Goal: Transaction & Acquisition: Obtain resource

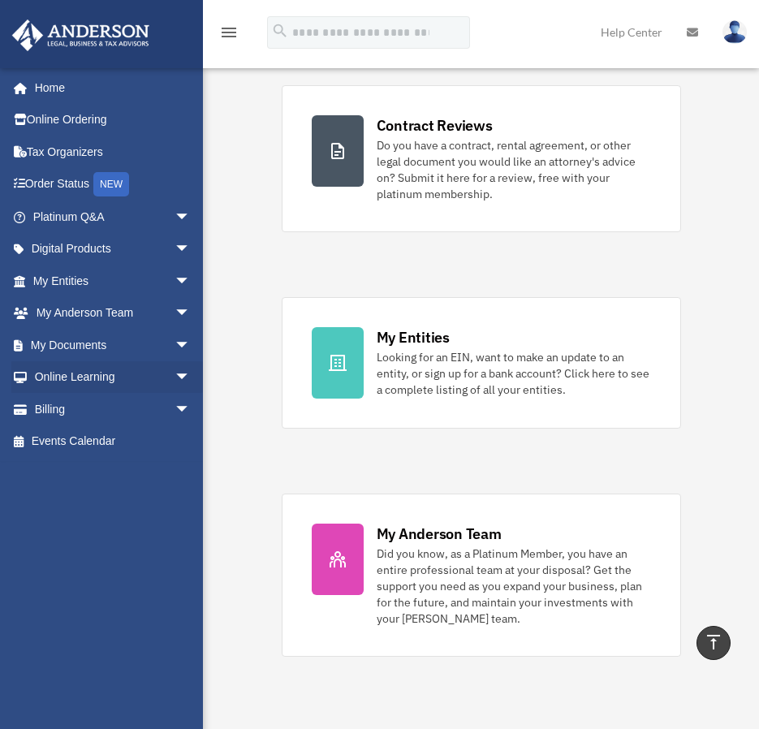
scroll to position [325, 0]
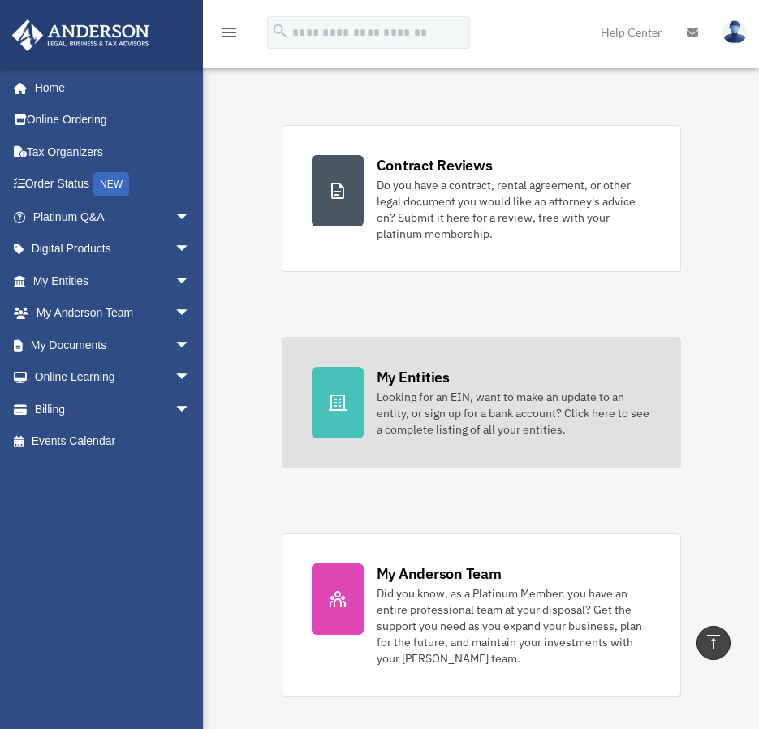
click at [430, 372] on div "My Entities" at bounding box center [413, 377] width 73 height 20
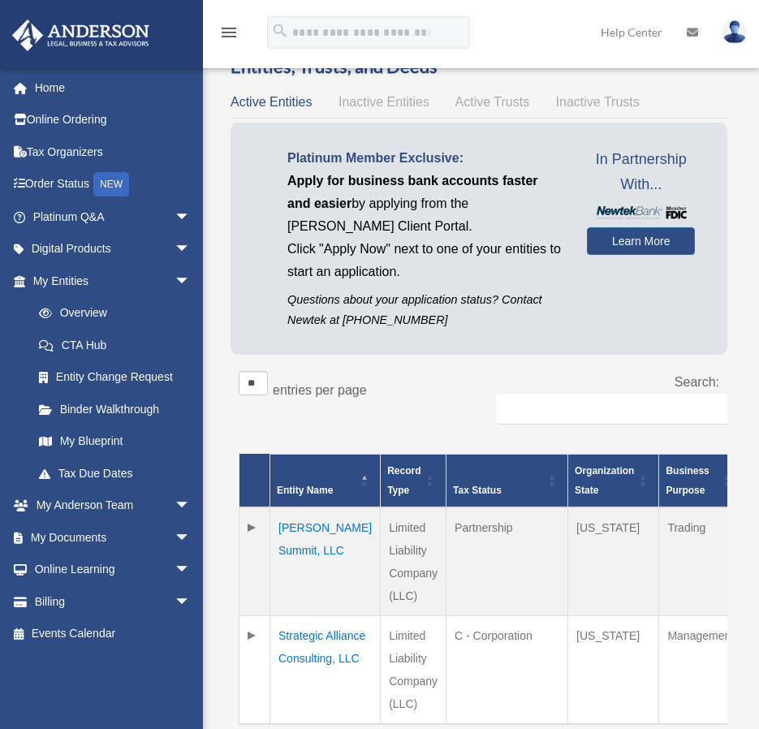
scroll to position [162, 0]
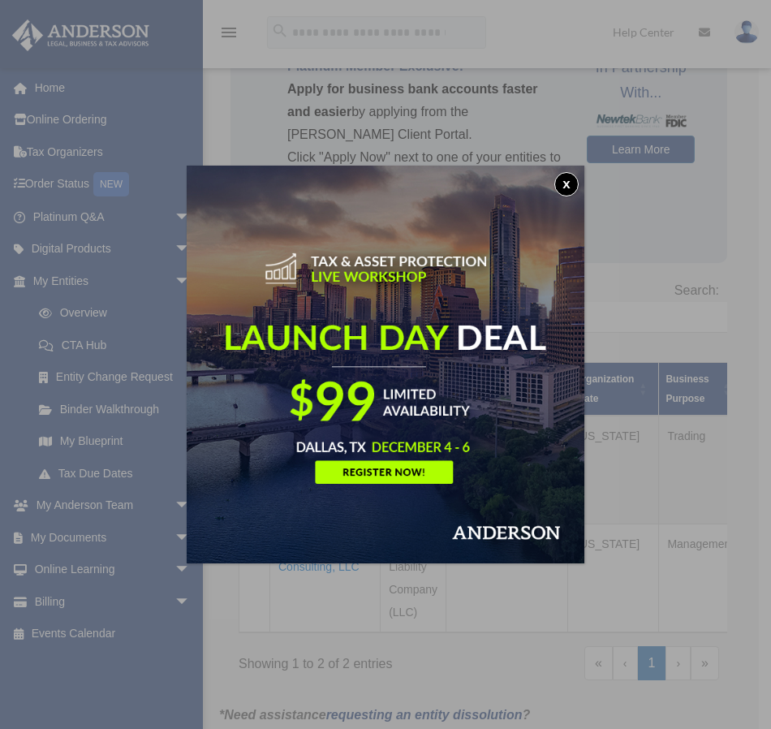
click at [428, 467] on img at bounding box center [386, 365] width 398 height 398
click at [569, 173] on button "x" at bounding box center [566, 184] width 24 height 24
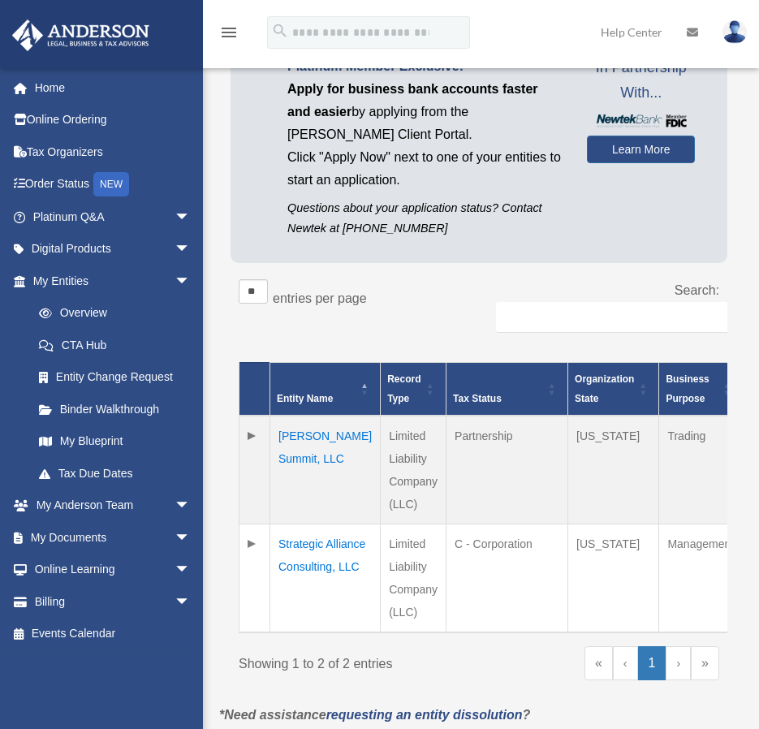
click at [316, 446] on td "[PERSON_NAME] Summit, LLC" at bounding box center [325, 470] width 110 height 109
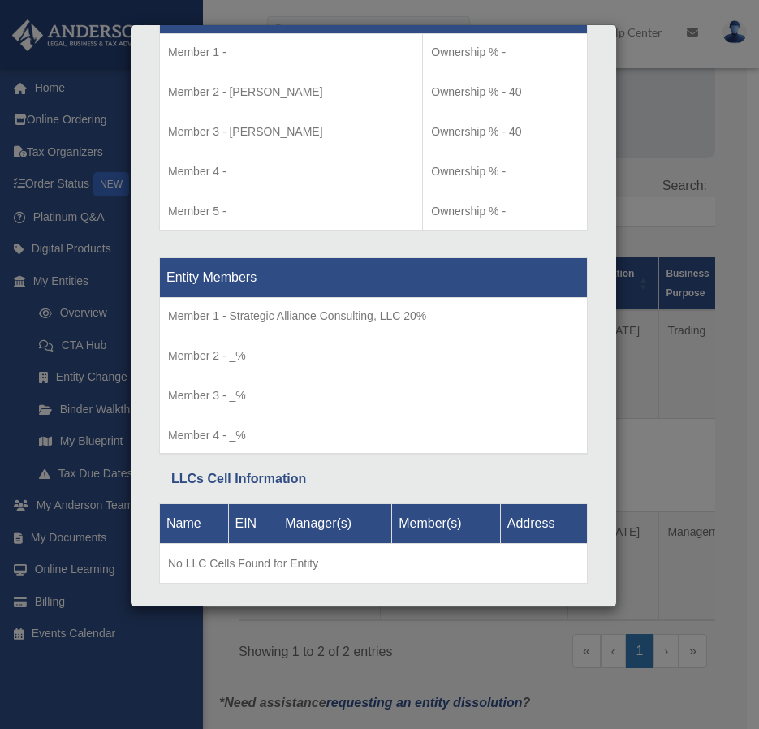
scroll to position [487, 0]
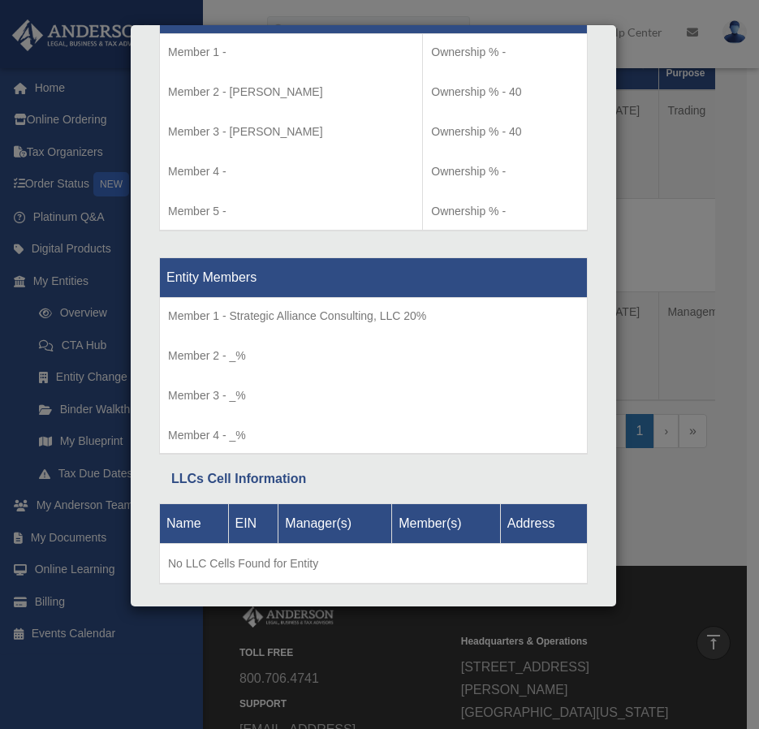
click at [654, 523] on div "Details × Articles Sent Organizational Date" at bounding box center [379, 364] width 759 height 729
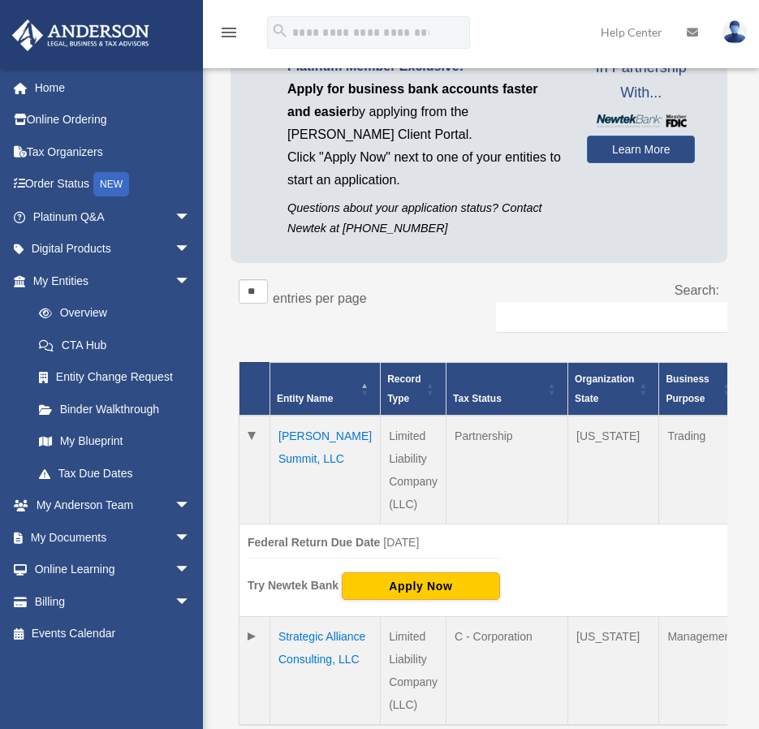
scroll to position [0, 0]
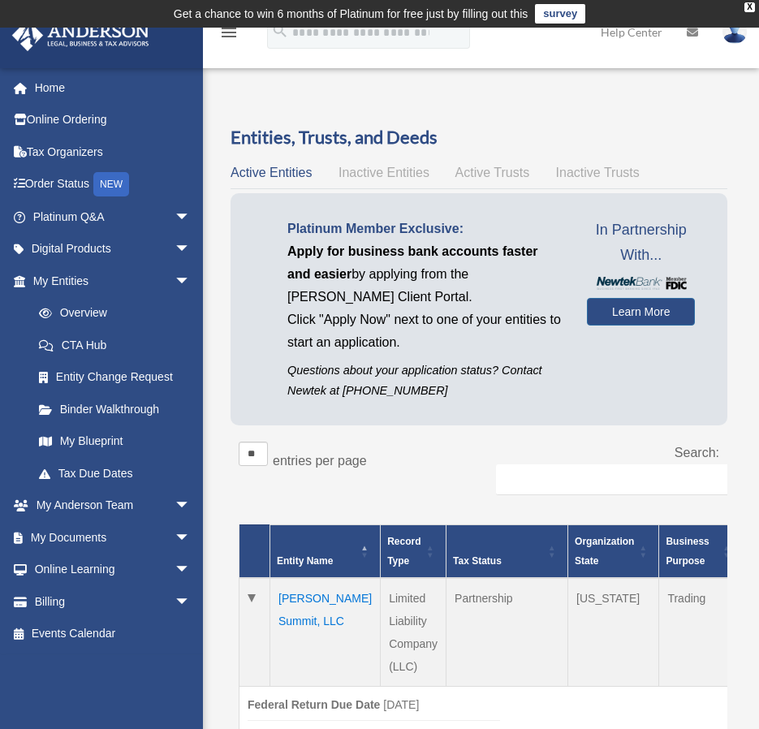
click at [308, 626] on td "[PERSON_NAME] Summit, LLC" at bounding box center [325, 632] width 110 height 109
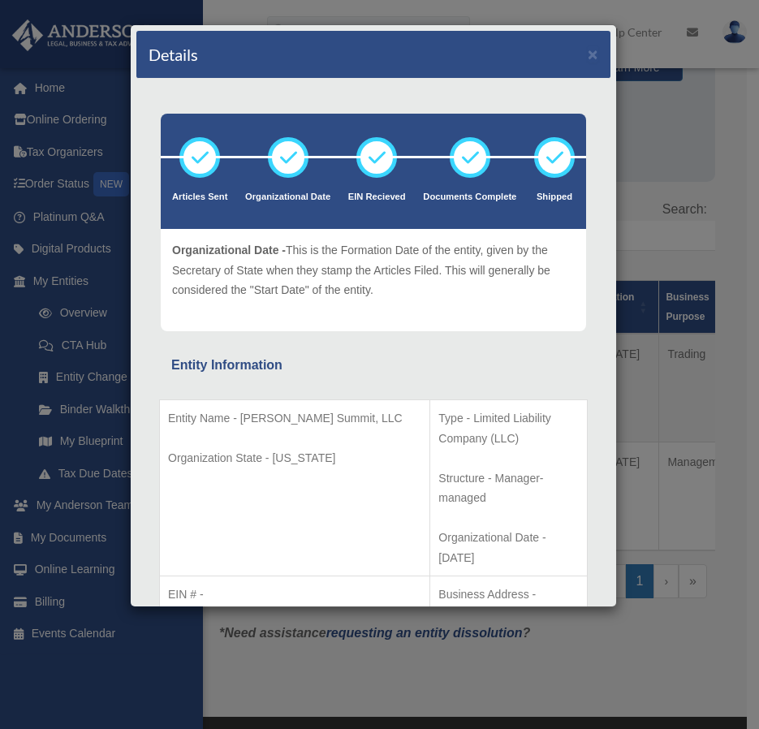
click at [586, 54] on div "Details ×" at bounding box center [373, 55] width 474 height 48
click at [568, 51] on div "Details ×" at bounding box center [373, 55] width 474 height 48
click at [588, 54] on button "×" at bounding box center [593, 53] width 11 height 17
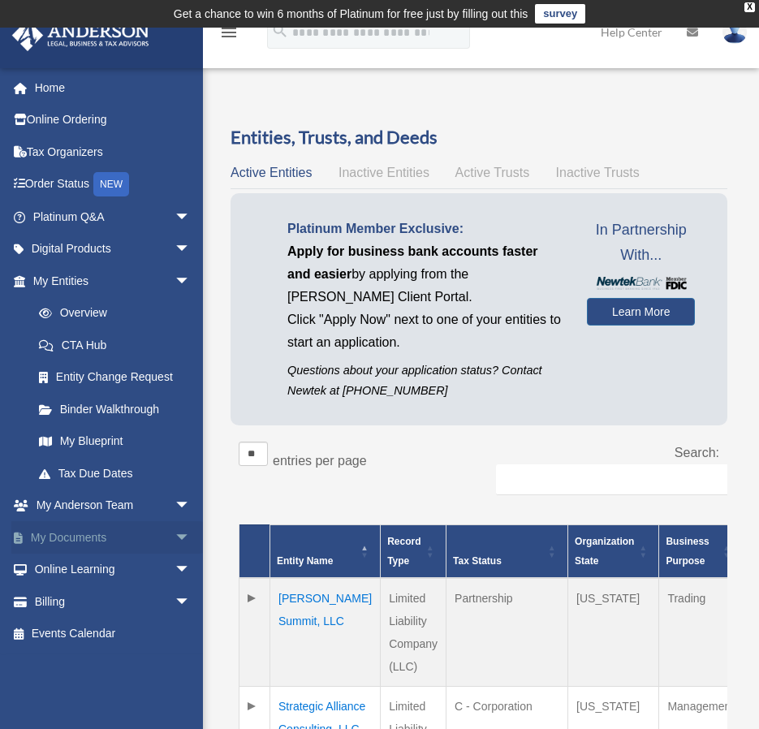
click at [93, 527] on link "My Documents arrow_drop_down" at bounding box center [113, 537] width 204 height 32
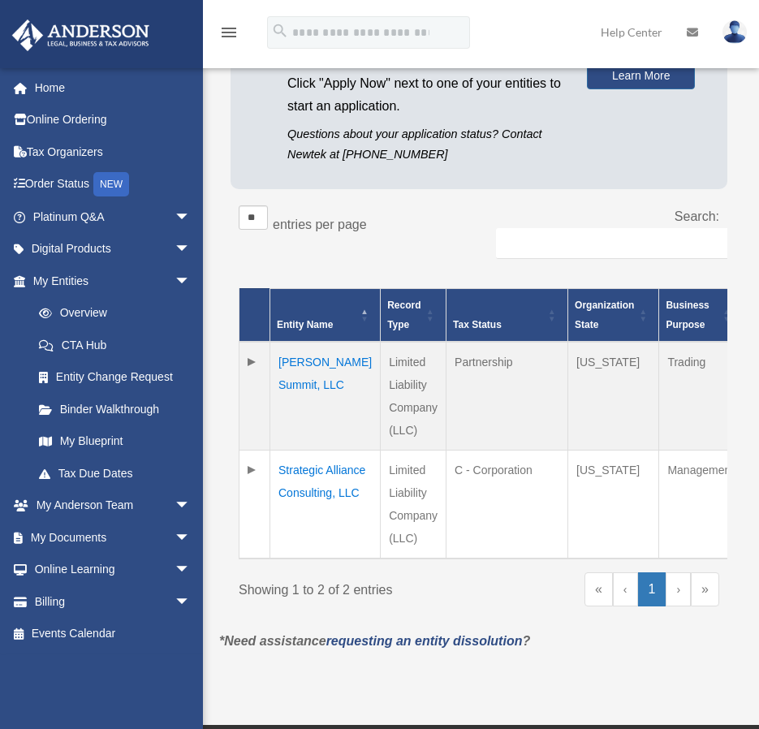
scroll to position [243, 0]
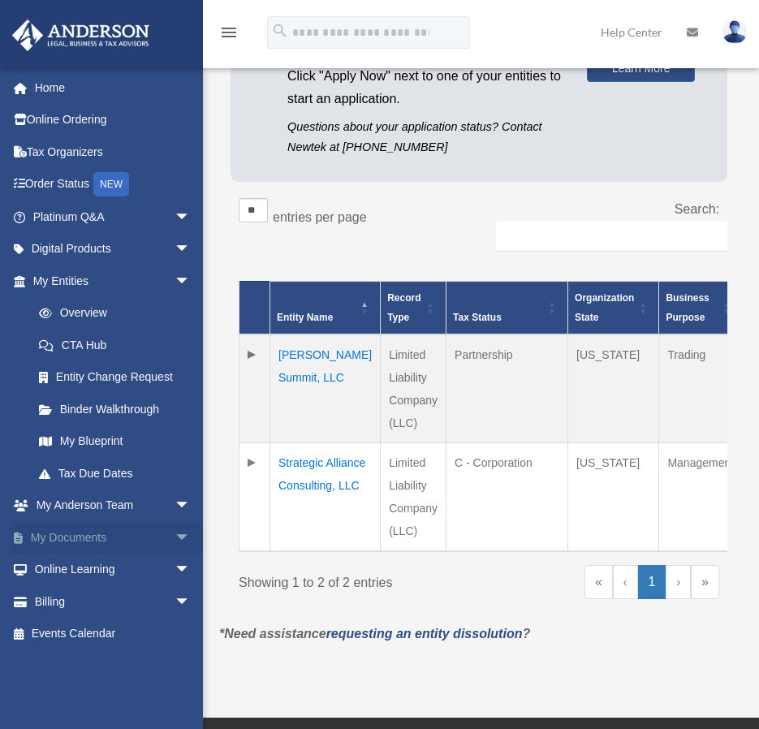
click at [105, 545] on link "My Documents arrow_drop_down" at bounding box center [113, 537] width 204 height 32
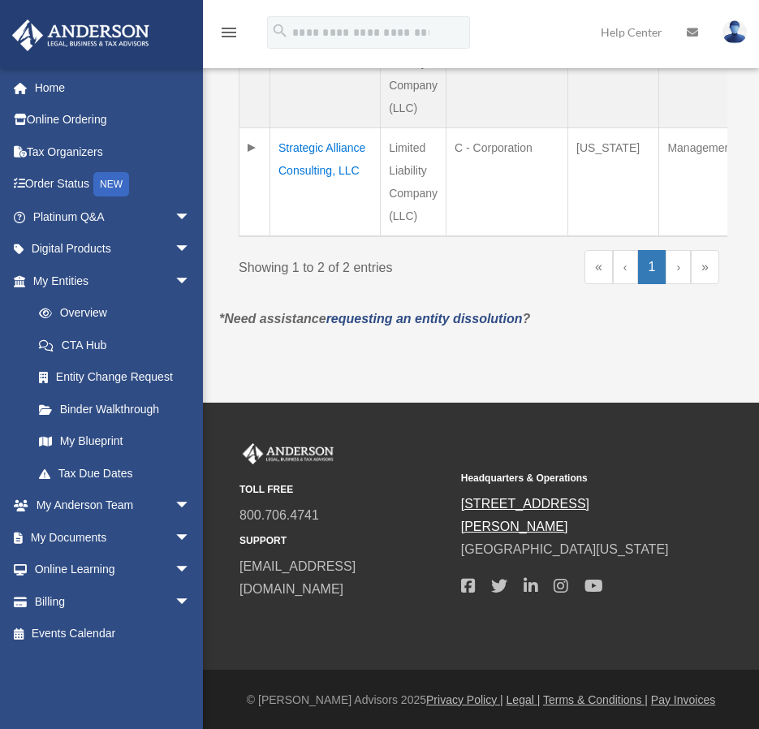
scroll to position [568, 0]
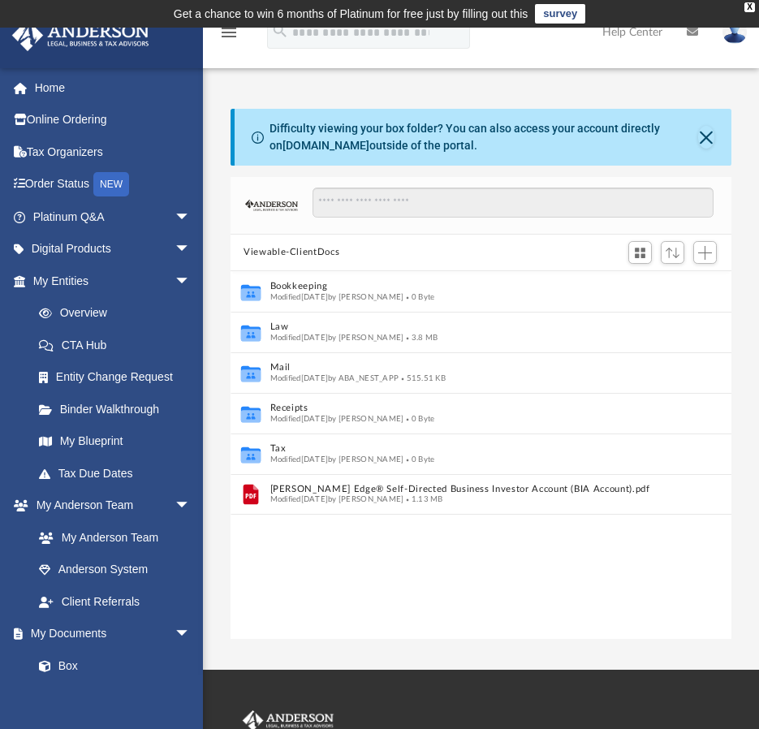
scroll to position [357, 488]
click at [75, 663] on link "Box" at bounding box center [119, 665] width 192 height 32
click at [67, 664] on link "Box" at bounding box center [119, 665] width 192 height 32
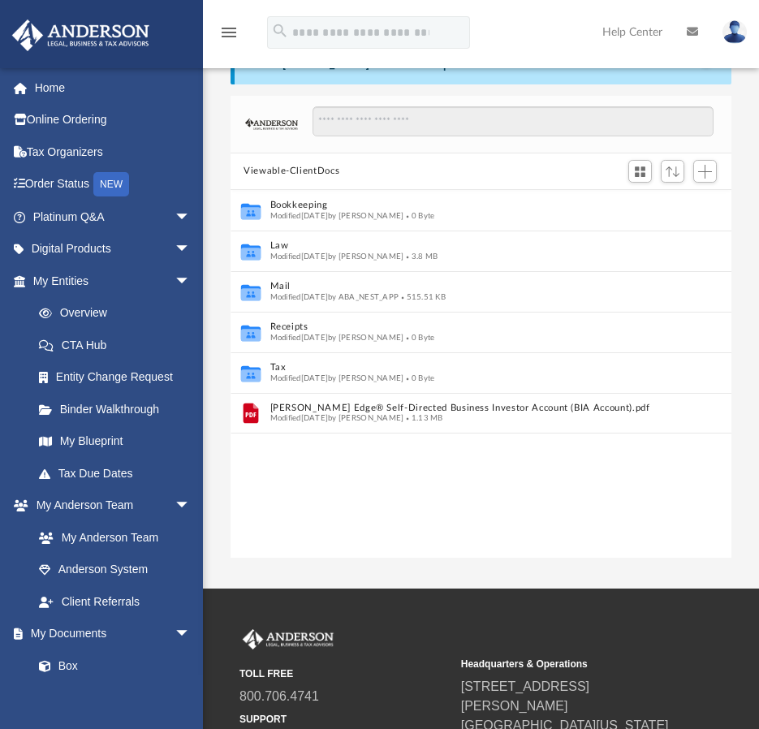
scroll to position [0, 0]
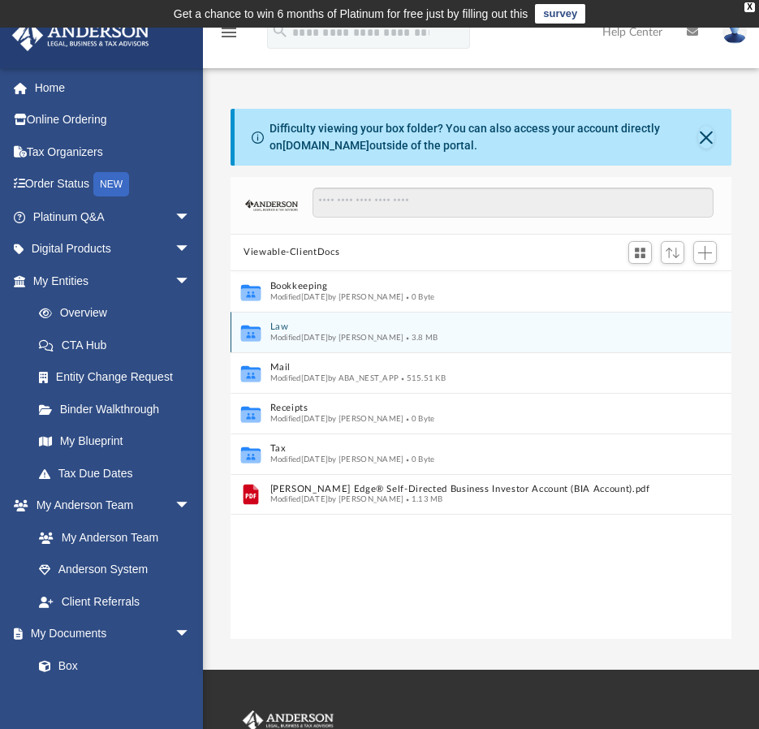
click at [268, 334] on div "Collaborated Folder Law Modified Thu Aug 28 2025 by Manny Montealto 3.8 MB" at bounding box center [480, 332] width 501 height 41
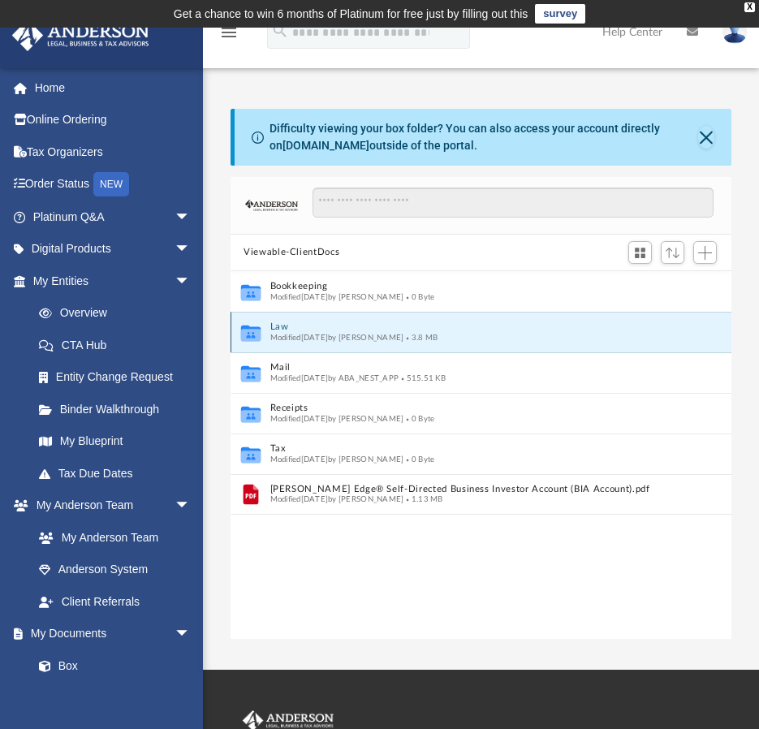
click at [280, 341] on span "Modified [DATE] by [PERSON_NAME]" at bounding box center [337, 337] width 134 height 8
drag, startPoint x: 280, startPoint y: 341, endPoint x: 261, endPoint y: 327, distance: 23.2
click at [261, 327] on icon "Collaborated Folder" at bounding box center [251, 332] width 24 height 26
click at [252, 334] on icon "grid" at bounding box center [250, 333] width 19 height 16
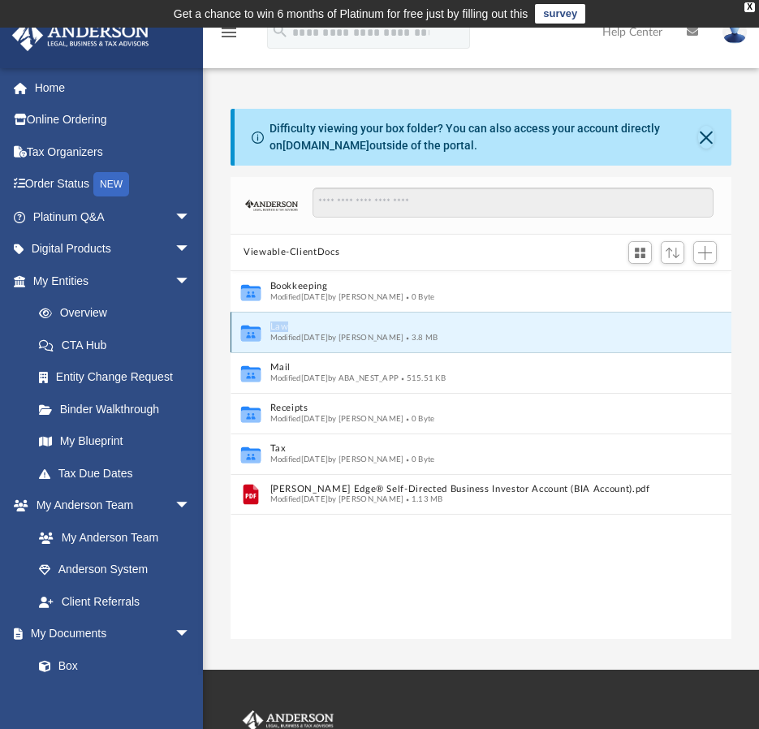
click at [252, 334] on icon "grid" at bounding box center [250, 333] width 19 height 16
click at [385, 192] on input "Search files and folders" at bounding box center [512, 202] width 401 height 31
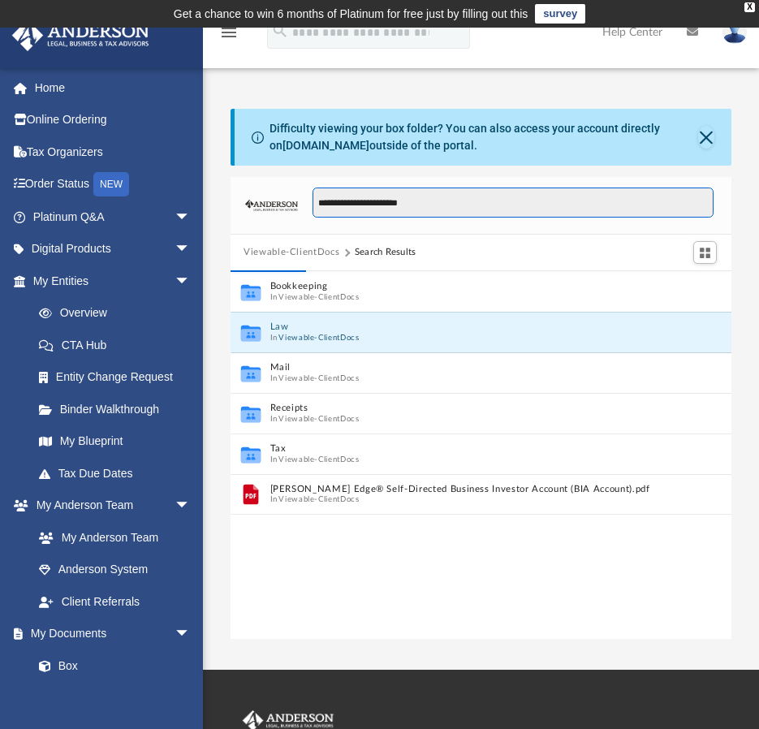
type input "**********"
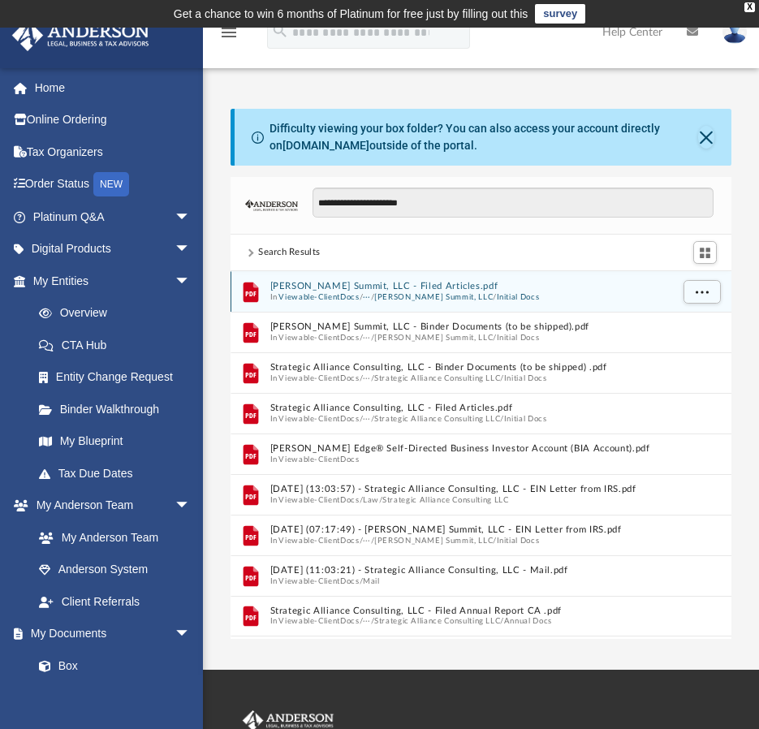
click at [396, 291] on button "[PERSON_NAME] Summit, LLC" at bounding box center [433, 296] width 118 height 11
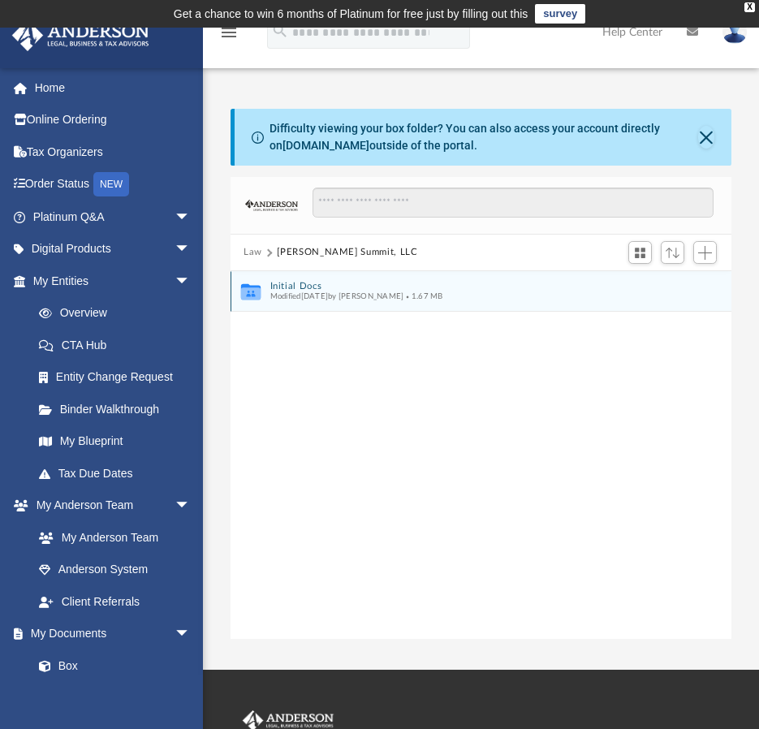
click at [328, 289] on button "Initial Docs" at bounding box center [470, 286] width 400 height 11
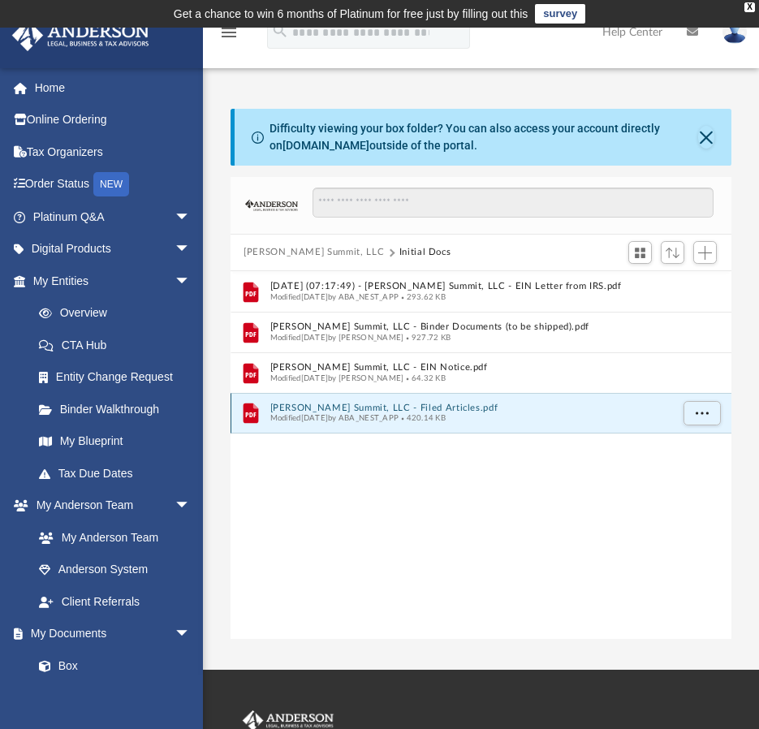
click at [450, 409] on button "Greenleaf Summit, LLC - Filed Articles.pdf" at bounding box center [470, 408] width 400 height 11
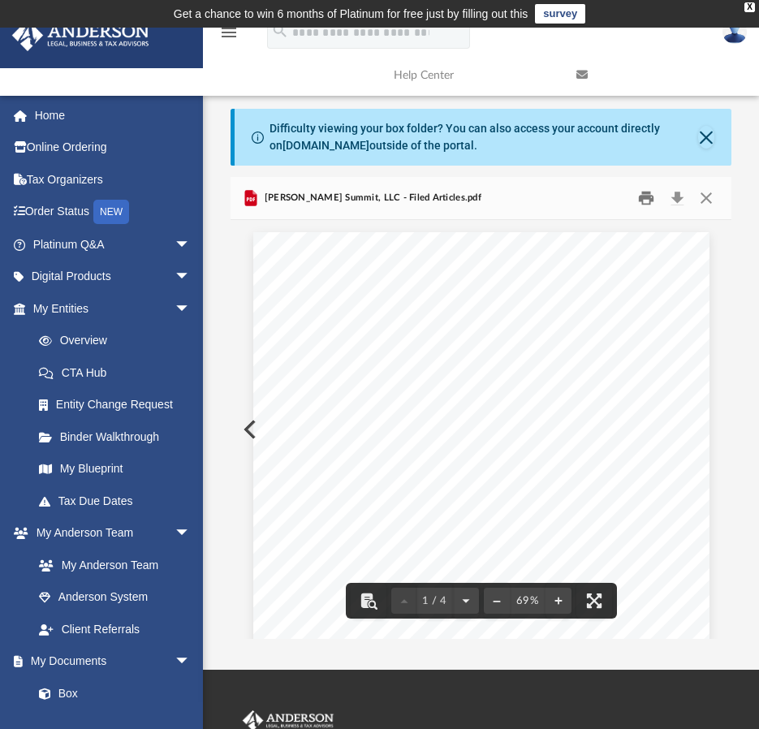
click at [646, 200] on button "Print" at bounding box center [646, 198] width 32 height 25
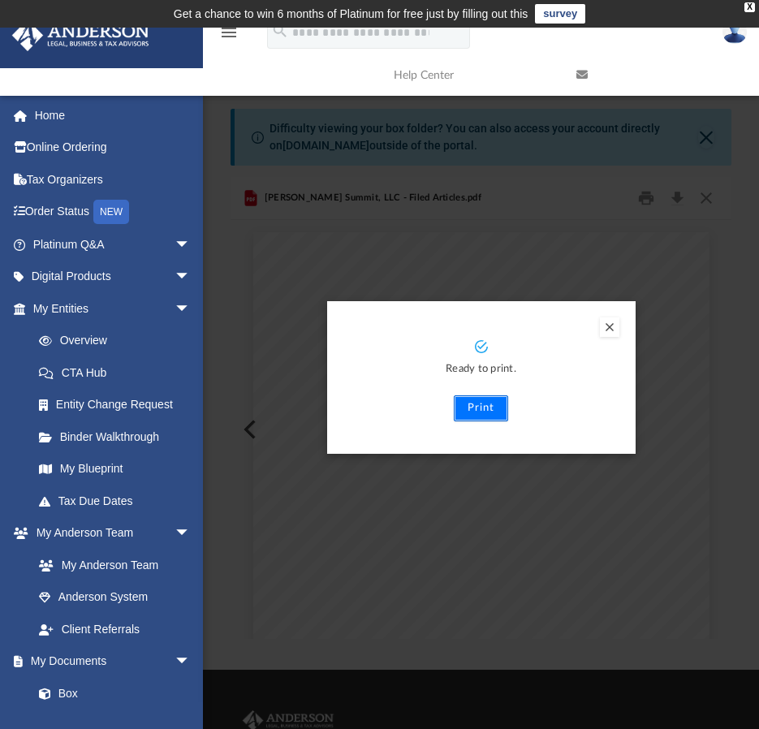
click at [472, 411] on button "Print" at bounding box center [481, 408] width 54 height 26
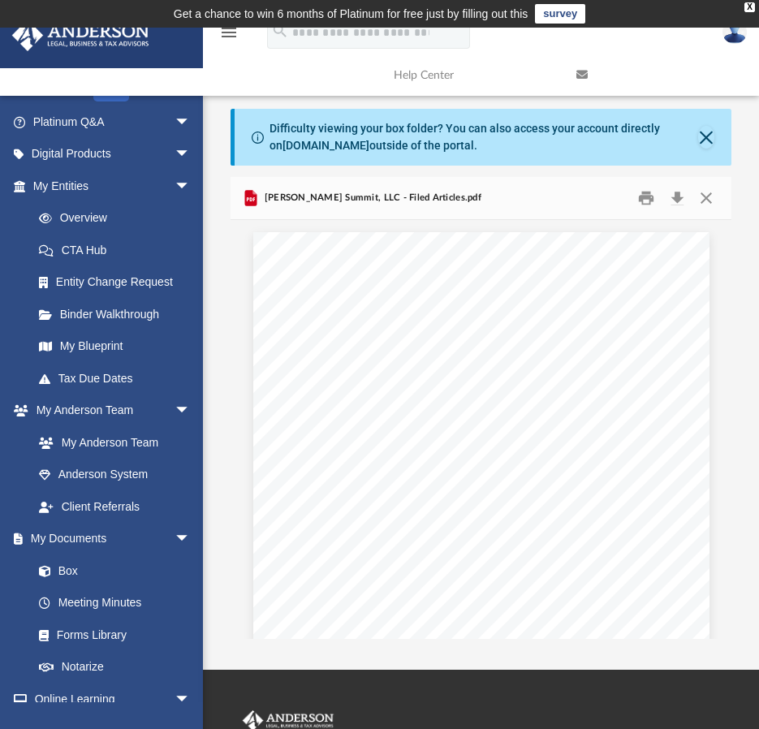
scroll to position [243, 0]
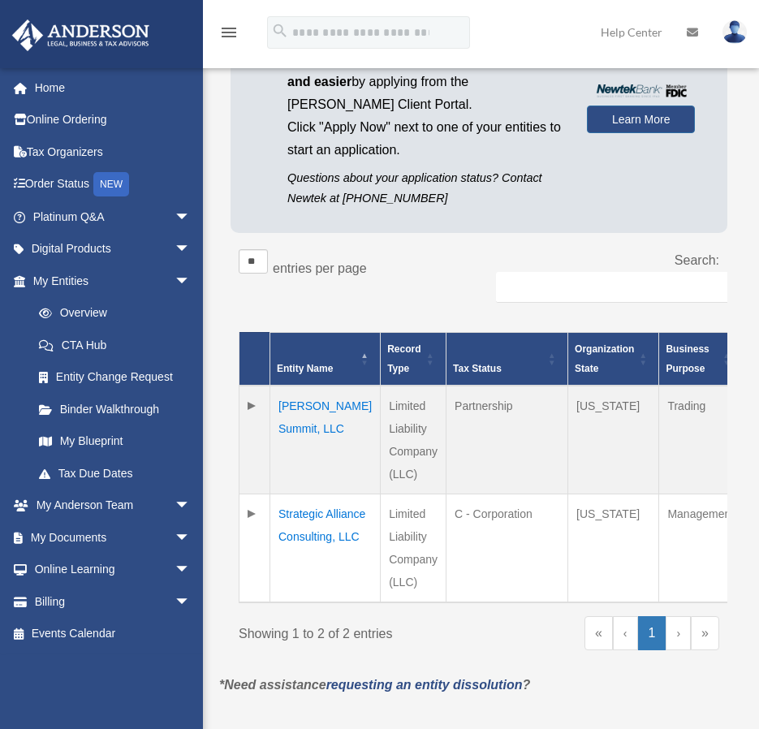
scroll to position [191, 0]
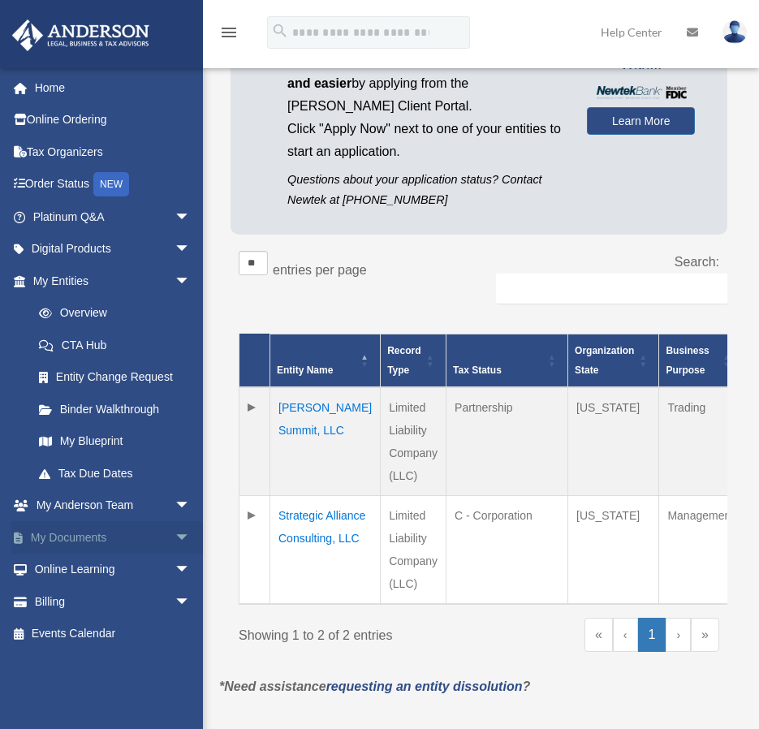
click at [105, 531] on link "My Documents arrow_drop_down" at bounding box center [113, 537] width 204 height 32
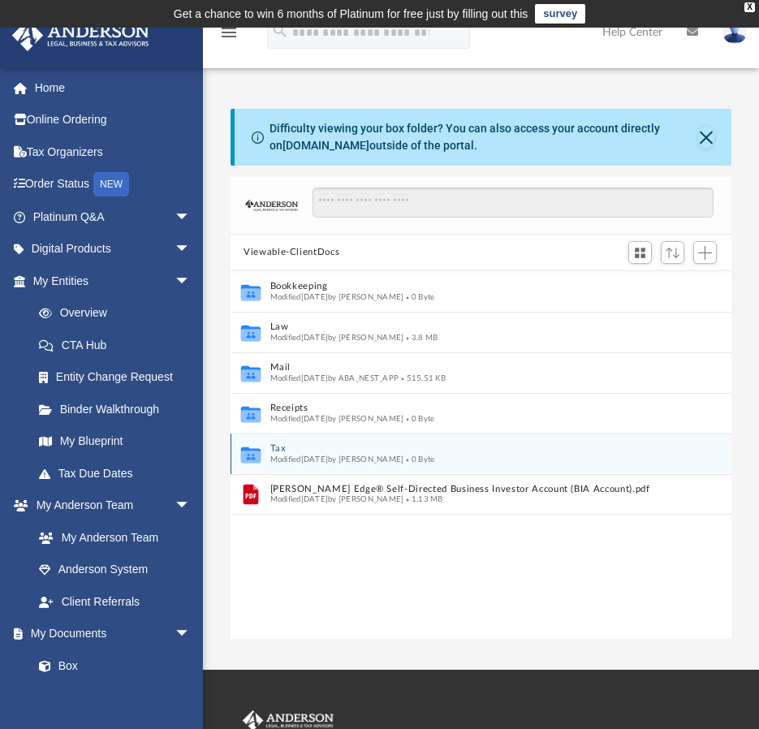
scroll to position [357, 488]
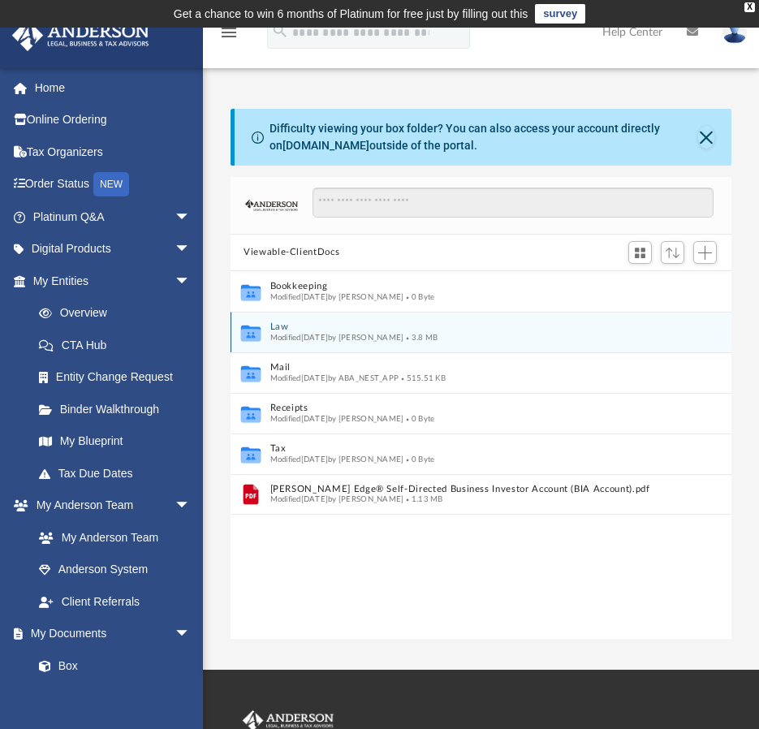
click at [284, 342] on div "Modified [DATE] by [PERSON_NAME] 3.8 MB" at bounding box center [470, 337] width 400 height 11
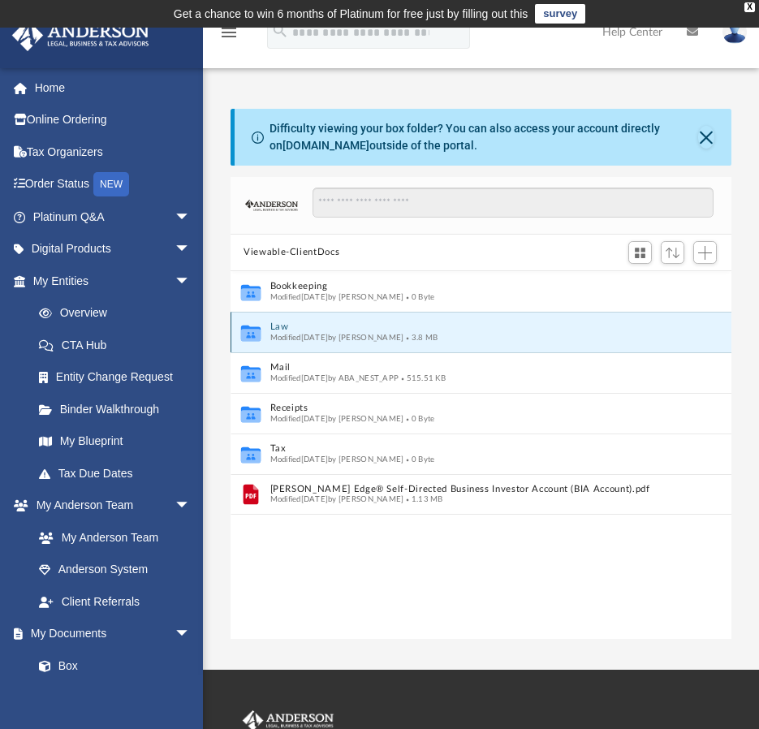
click at [285, 326] on button "Law" at bounding box center [470, 326] width 400 height 11
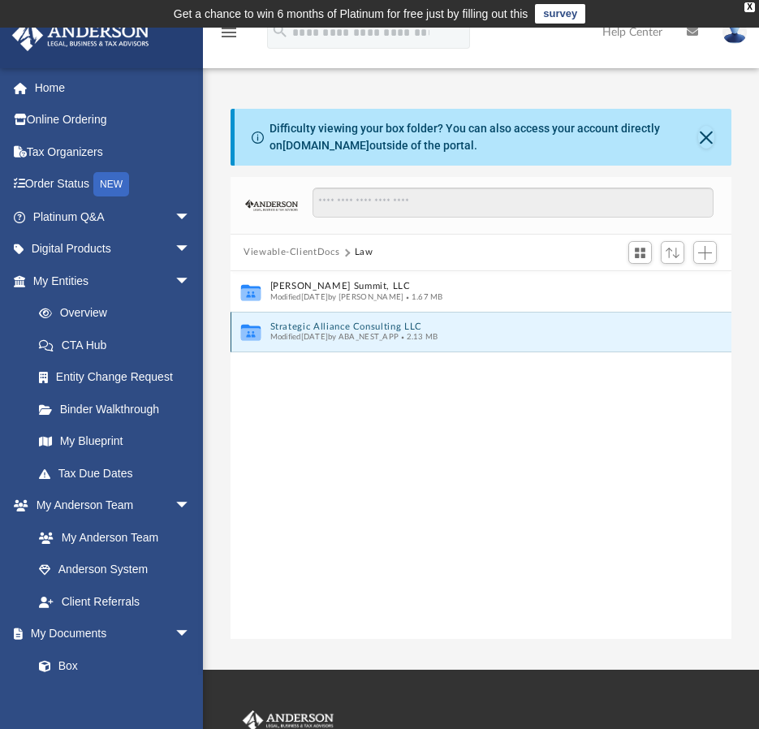
click at [282, 326] on button "Strategic Alliance Consulting LLC" at bounding box center [470, 326] width 400 height 11
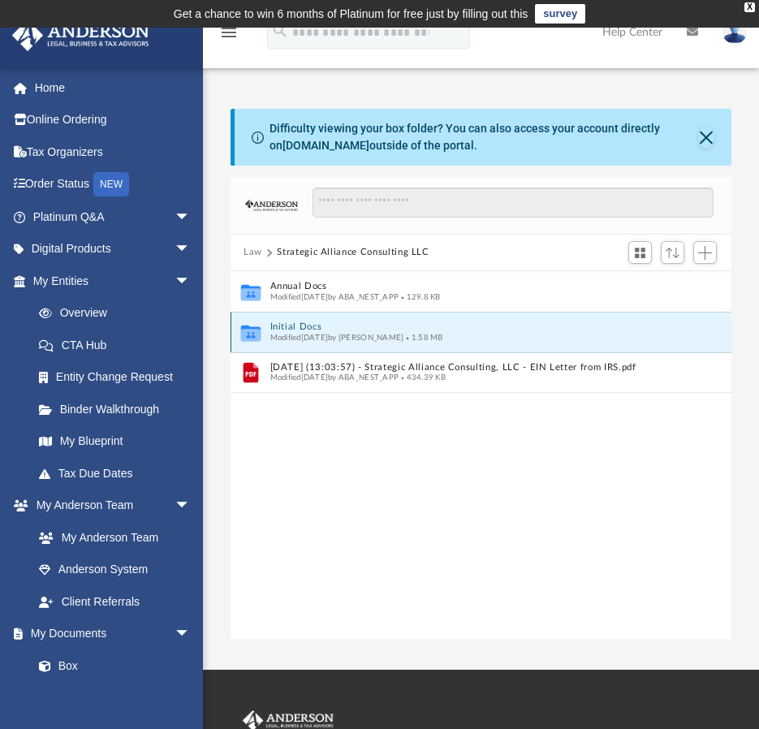
click at [304, 331] on button "Initial Docs" at bounding box center [470, 326] width 400 height 11
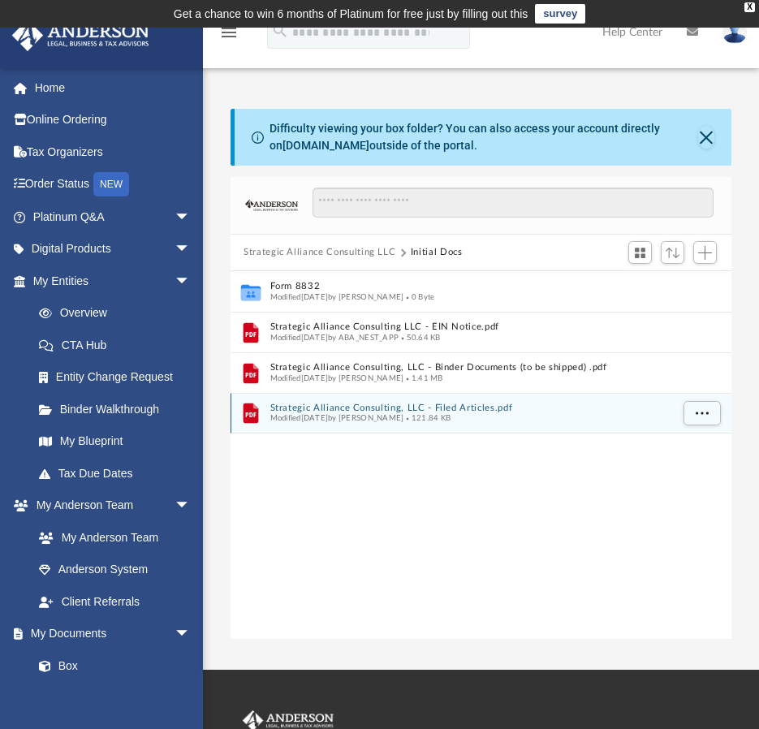
click at [660, 415] on div "Modified Tue Aug 12 2025 by Jasmine Grayson 121.84 KB" at bounding box center [470, 418] width 400 height 11
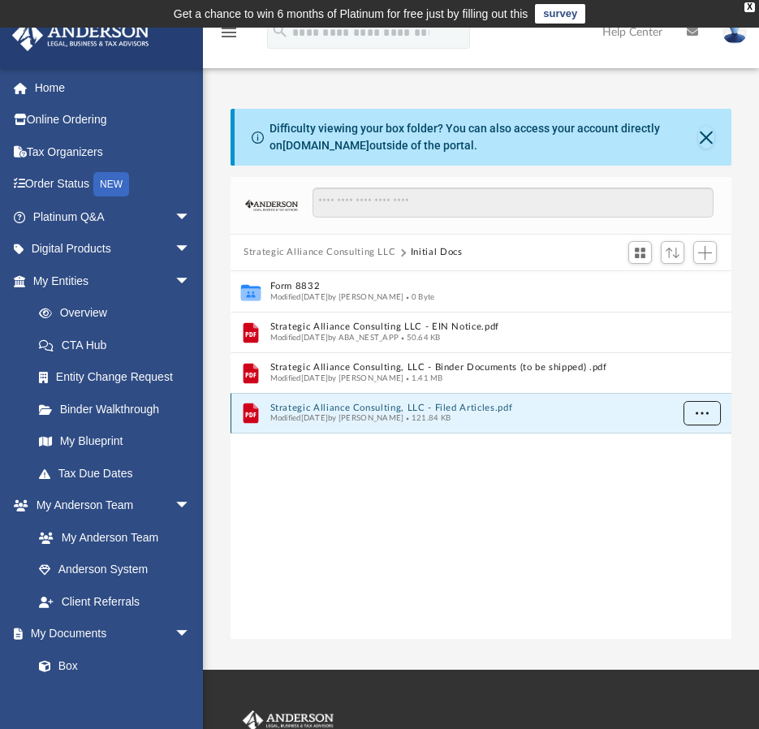
click at [703, 411] on span "More options" at bounding box center [701, 412] width 13 height 9
click at [689, 472] on li "Download" at bounding box center [687, 471] width 47 height 17
click at [707, 411] on span "More options" at bounding box center [701, 412] width 13 height 9
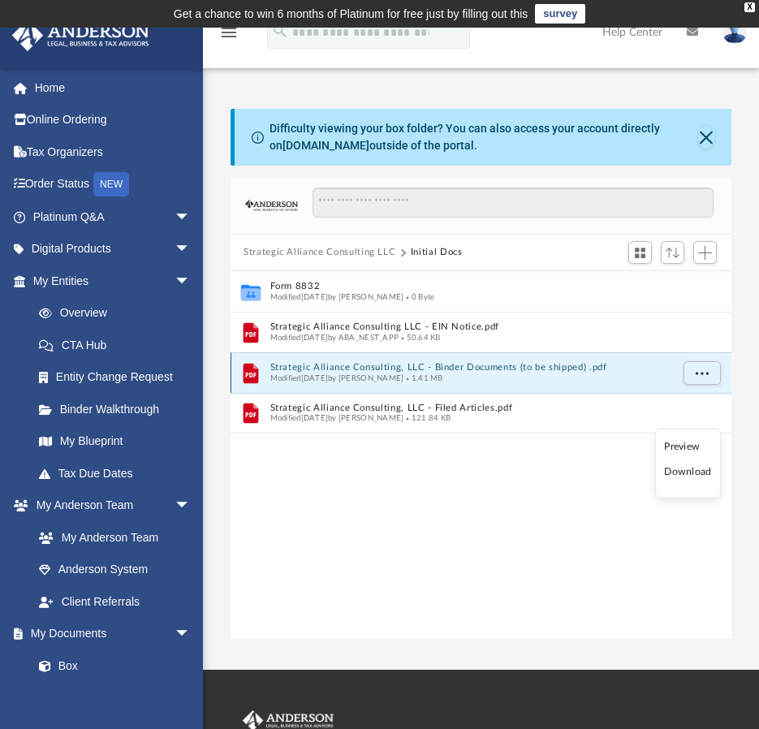
click at [633, 371] on button "Strategic Alliance Consulting, LLC - Binder Documents (to be shipped) .pdf" at bounding box center [470, 367] width 400 height 11
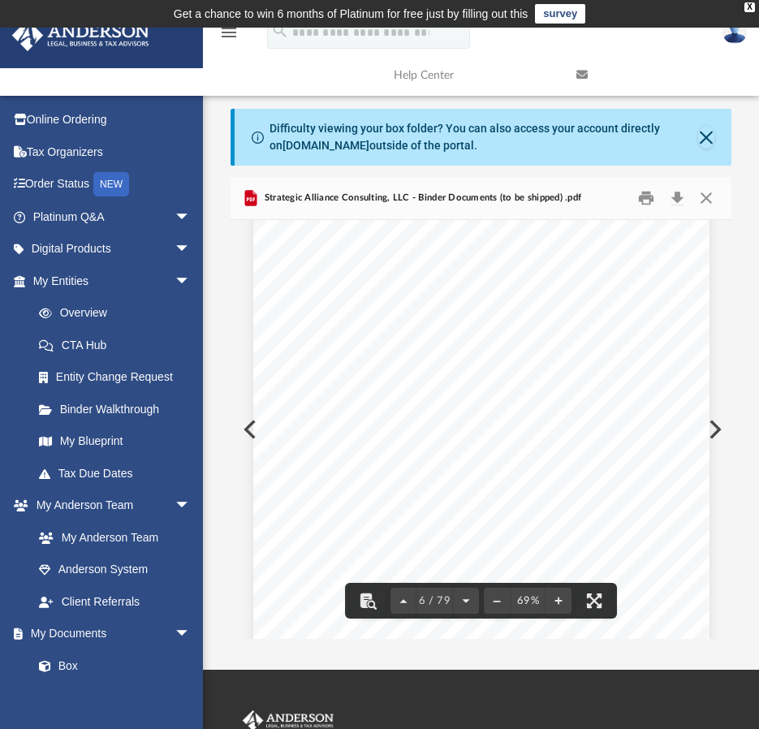
scroll to position [3652, 0]
click at [674, 196] on button "Download" at bounding box center [676, 198] width 29 height 25
click at [253, 434] on div "OPERATING AGREEMENT OF STRATEGIC ALLIANCE CONSULTING, LLC A CALIFORNIA LIMITED …" at bounding box center [481, 563] width 456 height 590
click at [710, 134] on button "Close" at bounding box center [706, 137] width 16 height 23
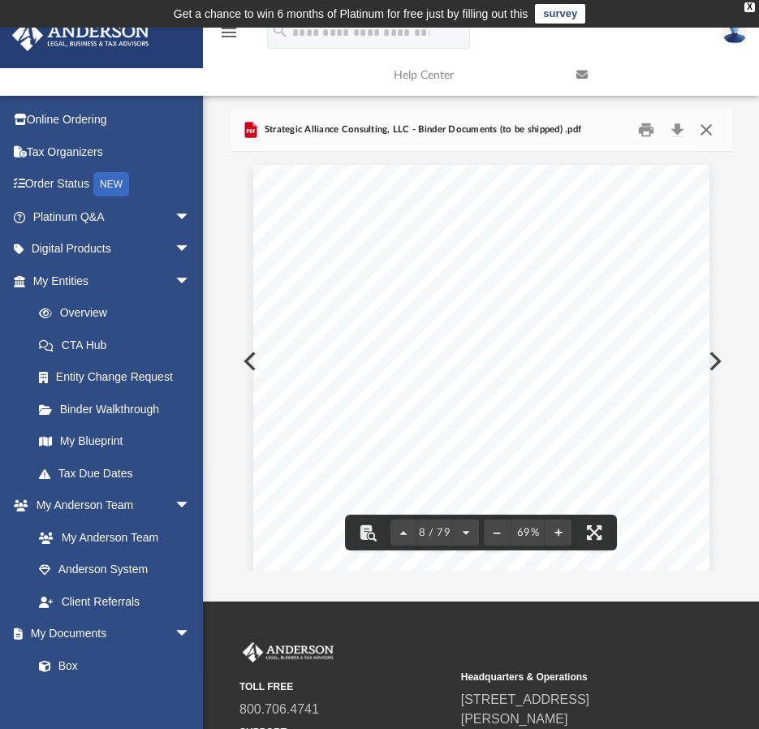
click at [710, 128] on button "Close" at bounding box center [705, 130] width 29 height 25
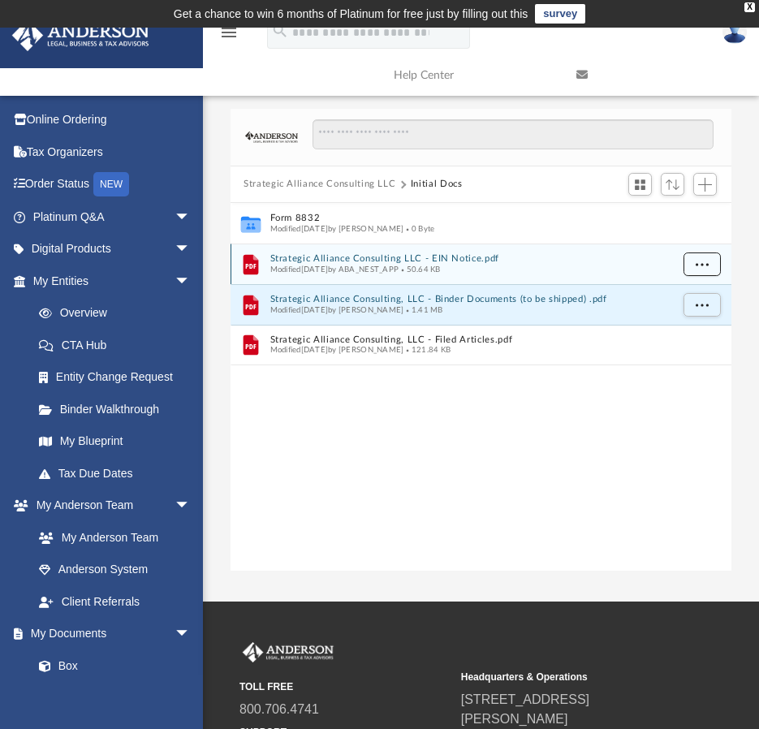
click at [705, 266] on span "More options" at bounding box center [701, 263] width 13 height 9
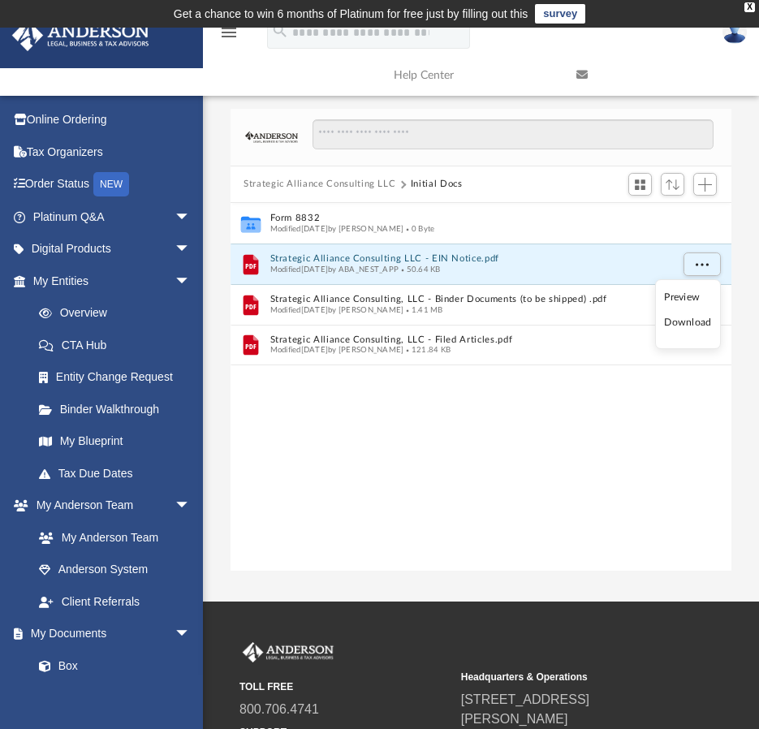
click at [689, 322] on li "Download" at bounding box center [687, 322] width 47 height 17
click at [695, 258] on button "More options" at bounding box center [701, 264] width 37 height 24
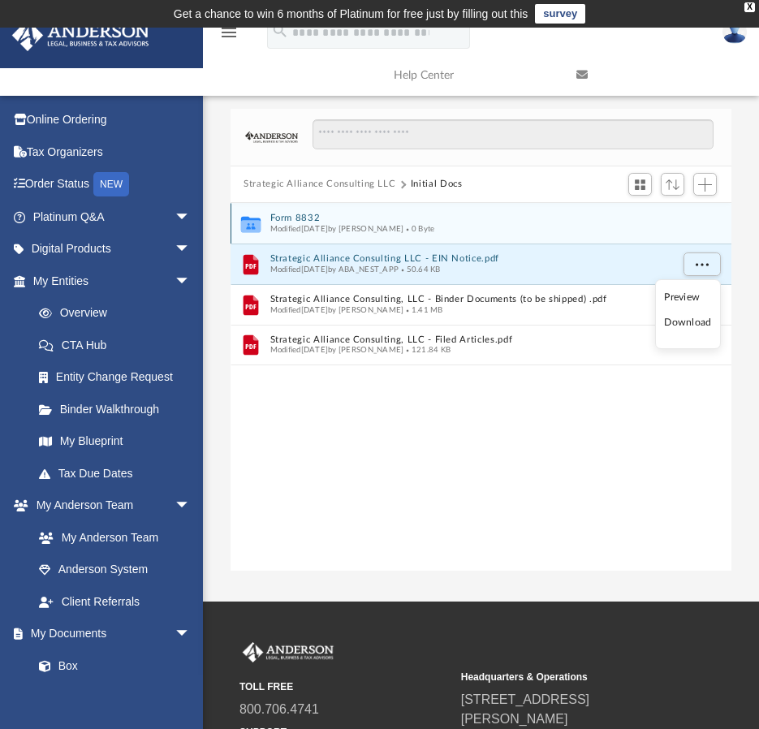
click at [297, 222] on button "Form 8832" at bounding box center [470, 218] width 400 height 11
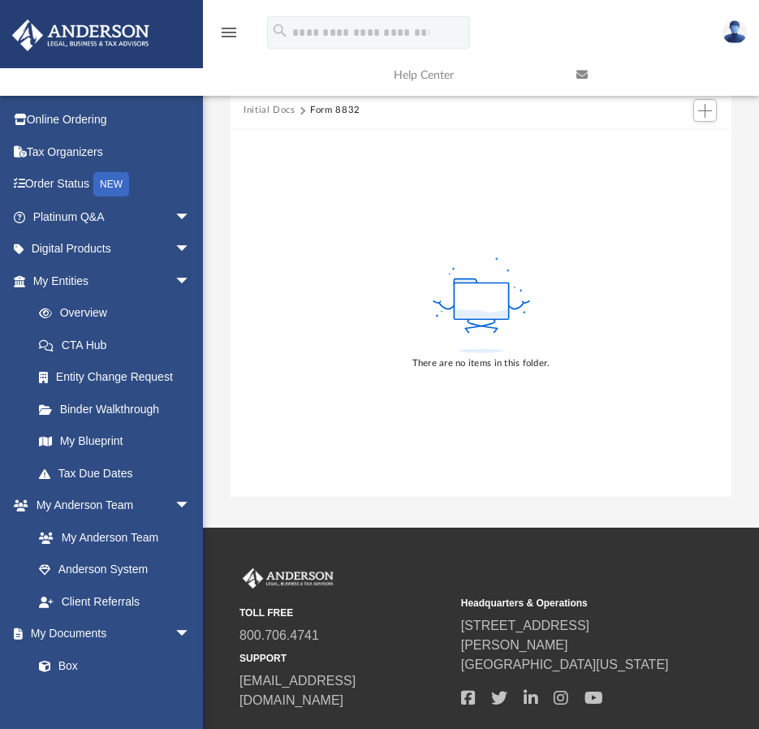
scroll to position [0, 0]
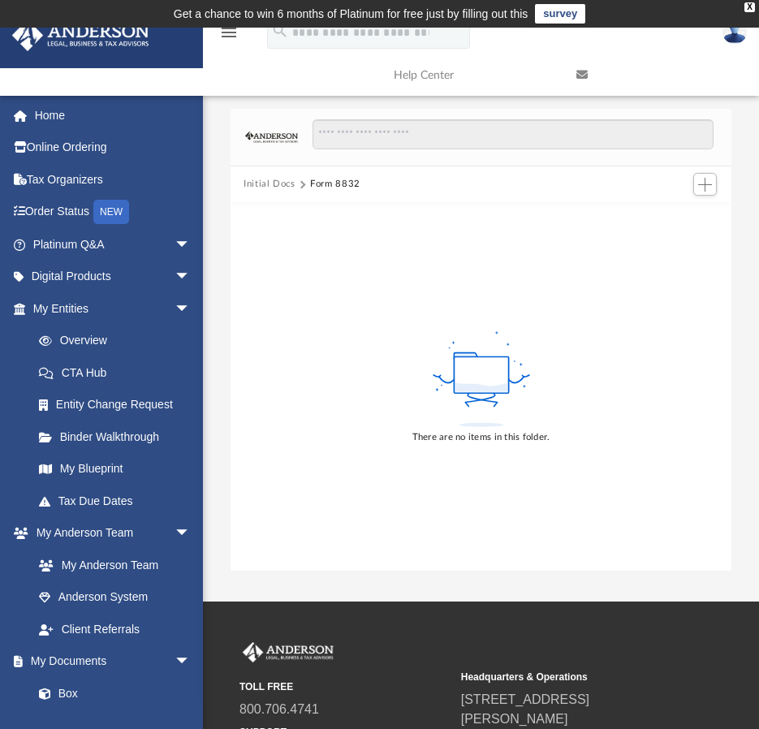
click at [290, 181] on button "Initial Docs" at bounding box center [269, 184] width 52 height 15
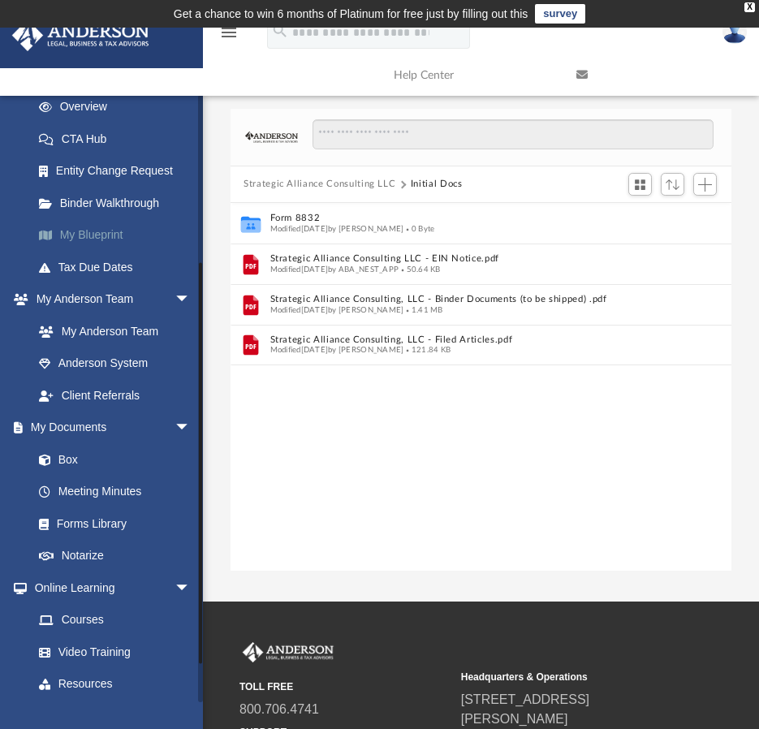
scroll to position [243, 0]
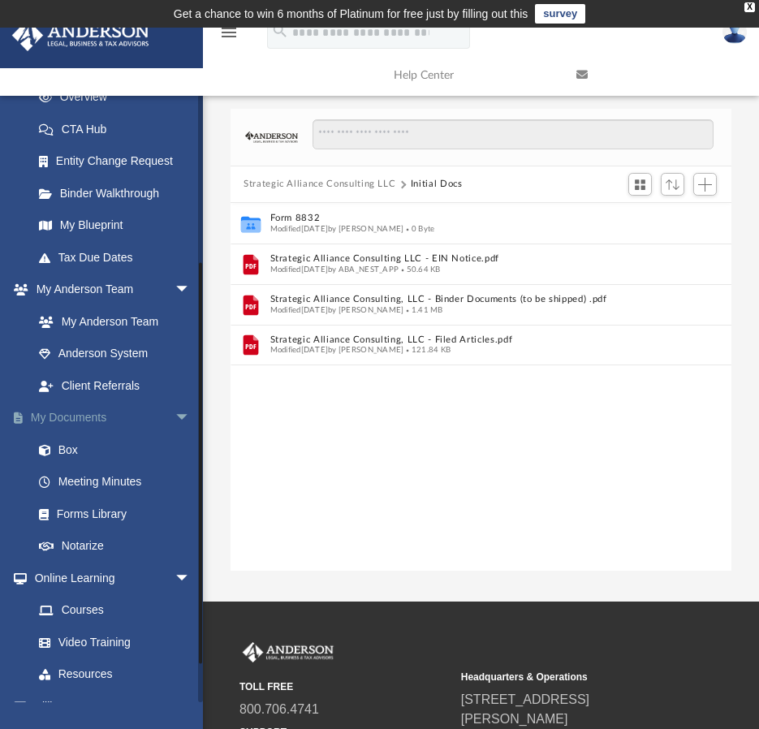
click at [103, 424] on link "My Documents arrow_drop_down" at bounding box center [113, 418] width 204 height 32
click at [88, 324] on link "My Anderson Team" at bounding box center [119, 321] width 192 height 32
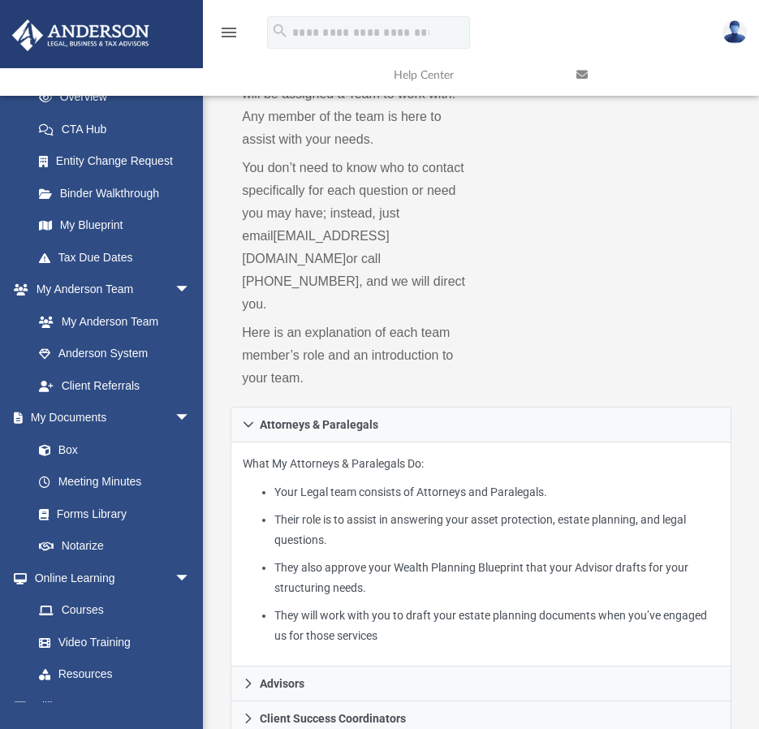
scroll to position [406, 0]
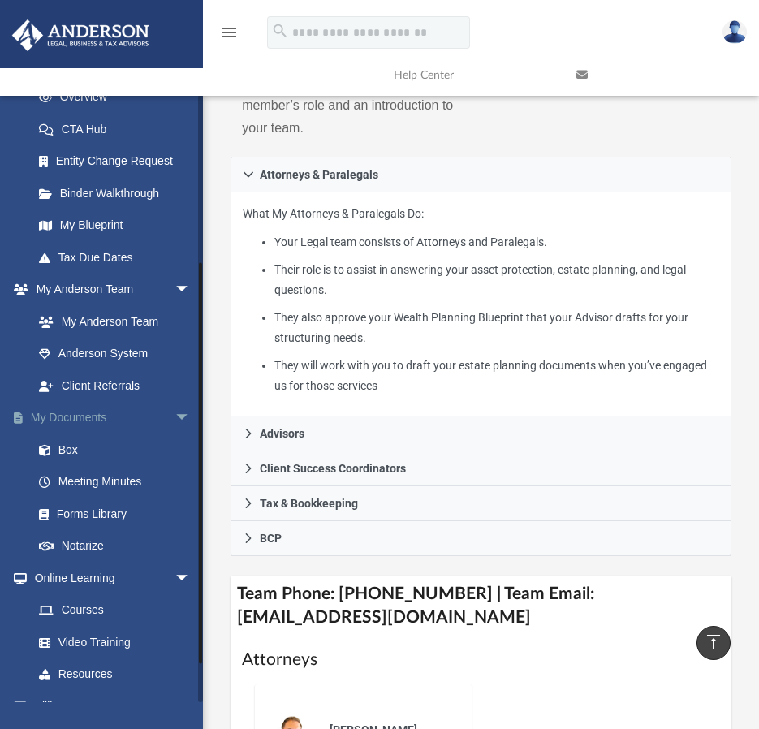
click at [65, 419] on link "My Documents arrow_drop_down" at bounding box center [113, 418] width 204 height 32
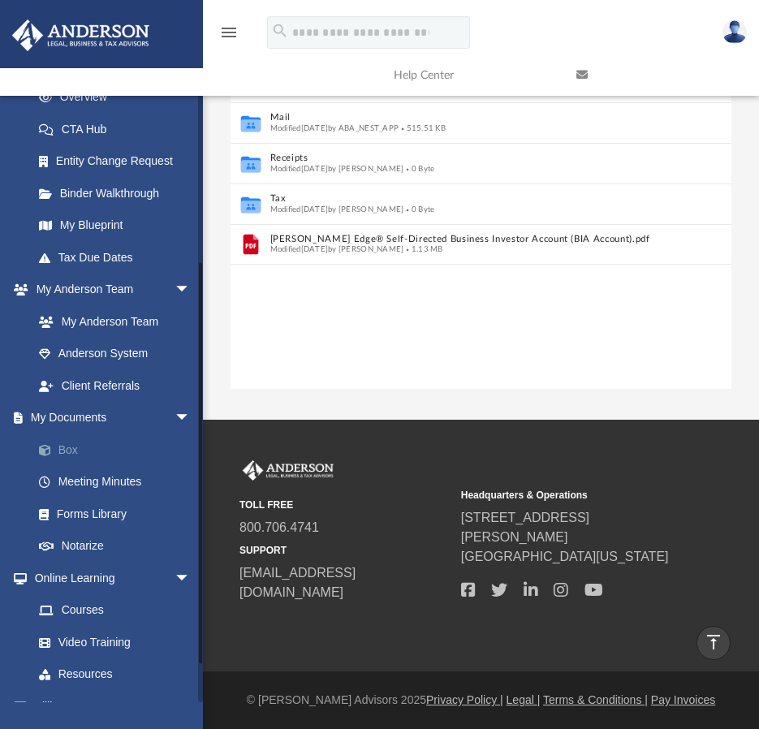
click at [57, 459] on link "Box" at bounding box center [119, 449] width 192 height 32
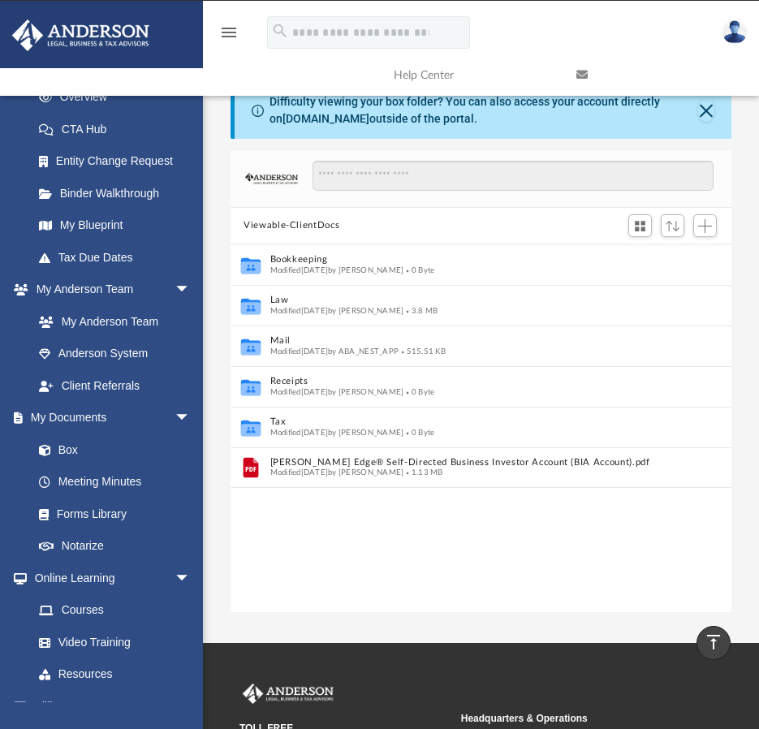
scroll to position [0, 0]
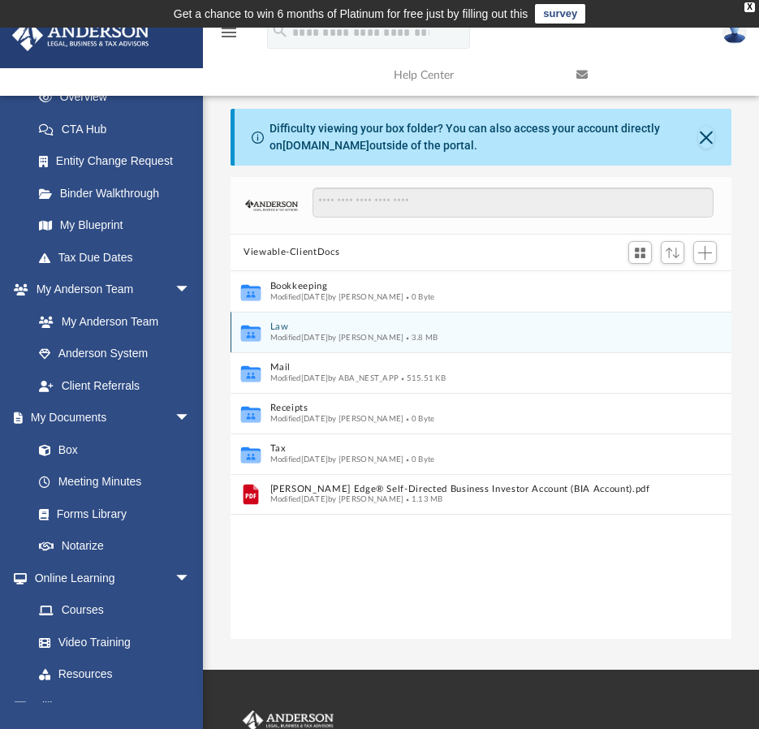
click at [282, 338] on span "Modified Thu Aug 28 2025 by Manny Montealto" at bounding box center [337, 337] width 134 height 8
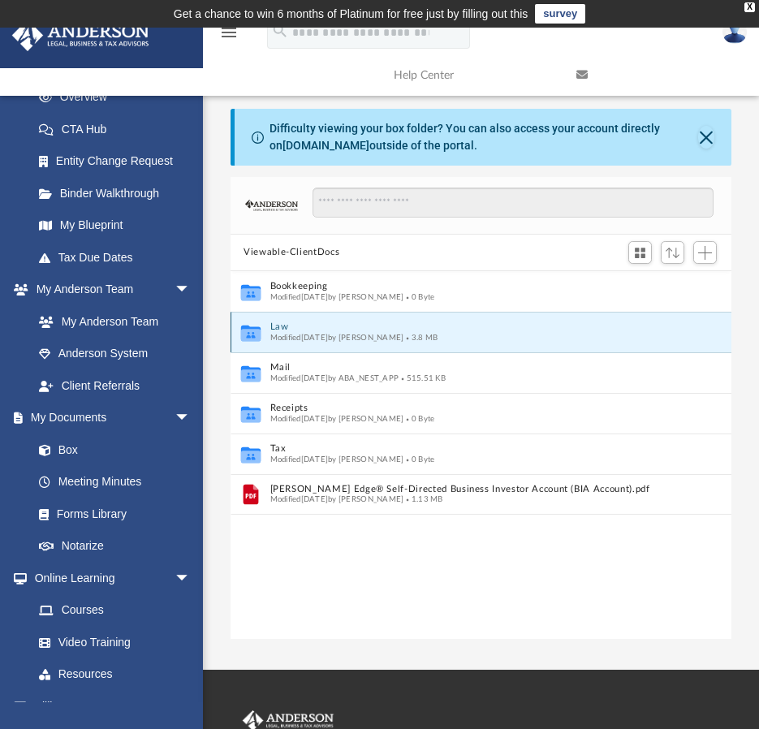
click at [259, 328] on icon "grid" at bounding box center [250, 333] width 19 height 16
click at [280, 327] on button "Law" at bounding box center [470, 326] width 400 height 11
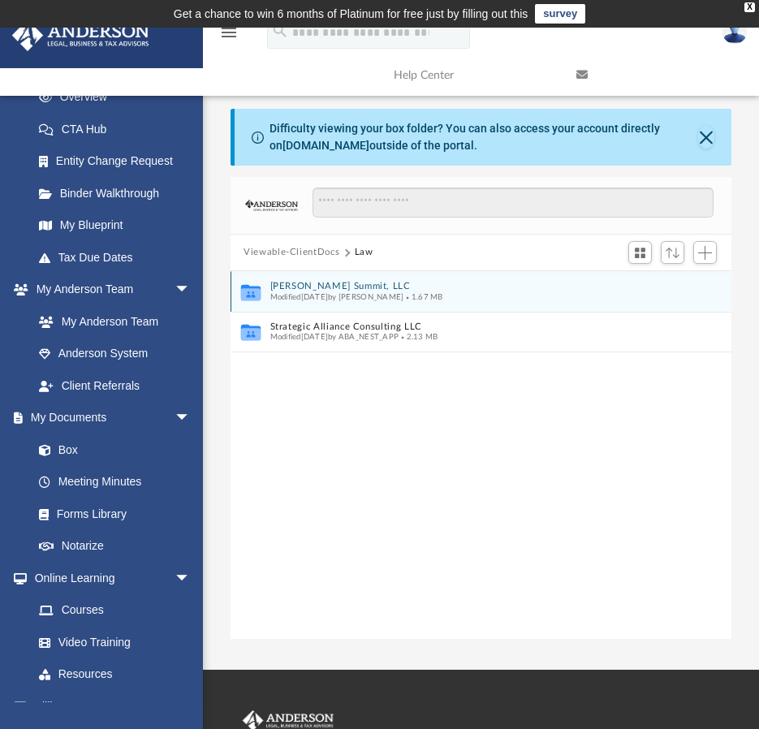
click at [335, 282] on button "Greenleaf Summit, LLC" at bounding box center [470, 286] width 400 height 11
click at [352, 294] on span "Modified Thu Aug 28 2025 by Manny Montealto" at bounding box center [337, 296] width 134 height 8
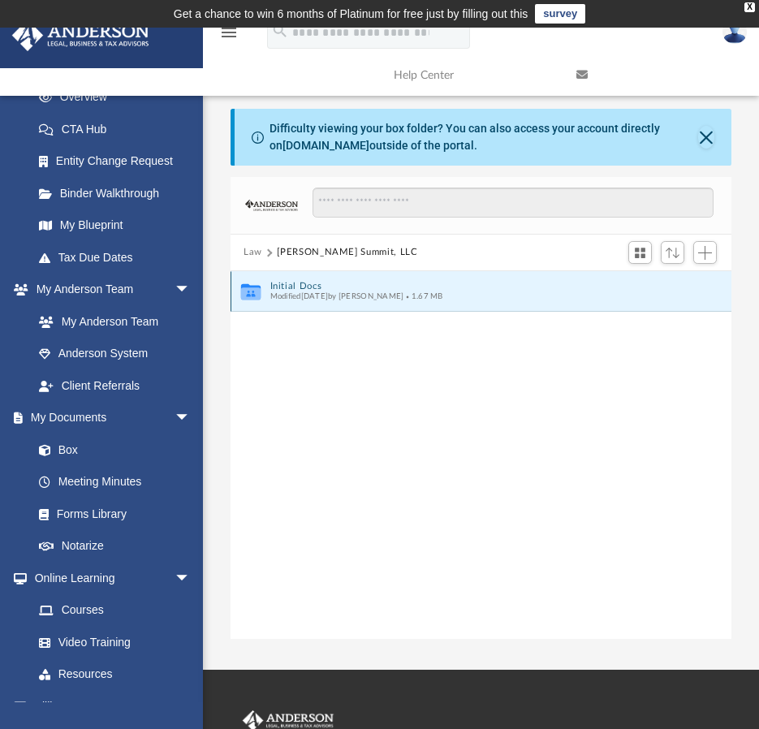
click at [270, 293] on span "Modified Thu Aug 28 2025 by Manny Montealto" at bounding box center [337, 296] width 134 height 8
click at [247, 295] on icon "grid" at bounding box center [250, 292] width 19 height 16
click at [304, 282] on button "Initial Docs" at bounding box center [470, 286] width 400 height 11
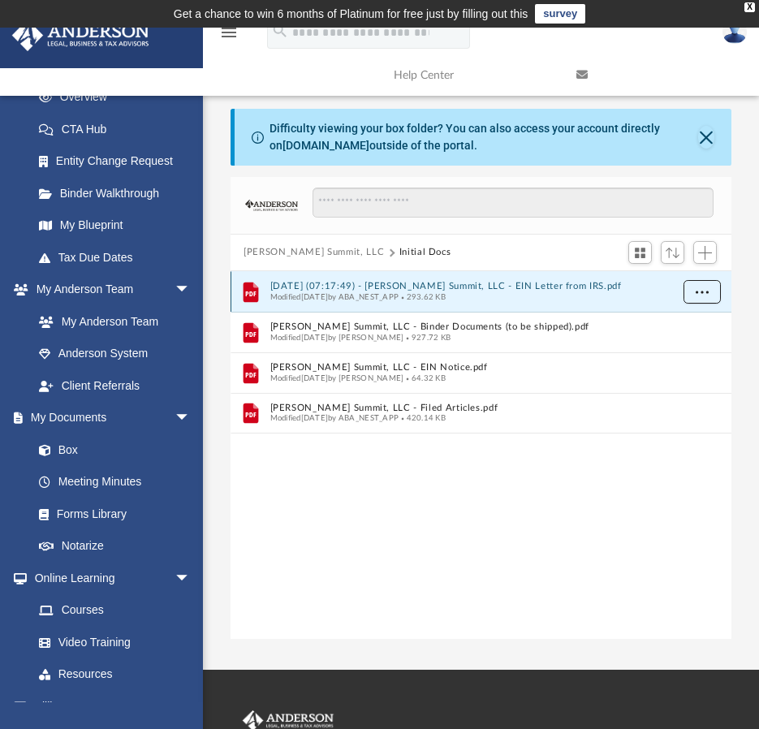
click at [705, 290] on span "More options" at bounding box center [701, 290] width 13 height 9
click at [694, 348] on li "Download" at bounding box center [687, 350] width 47 height 17
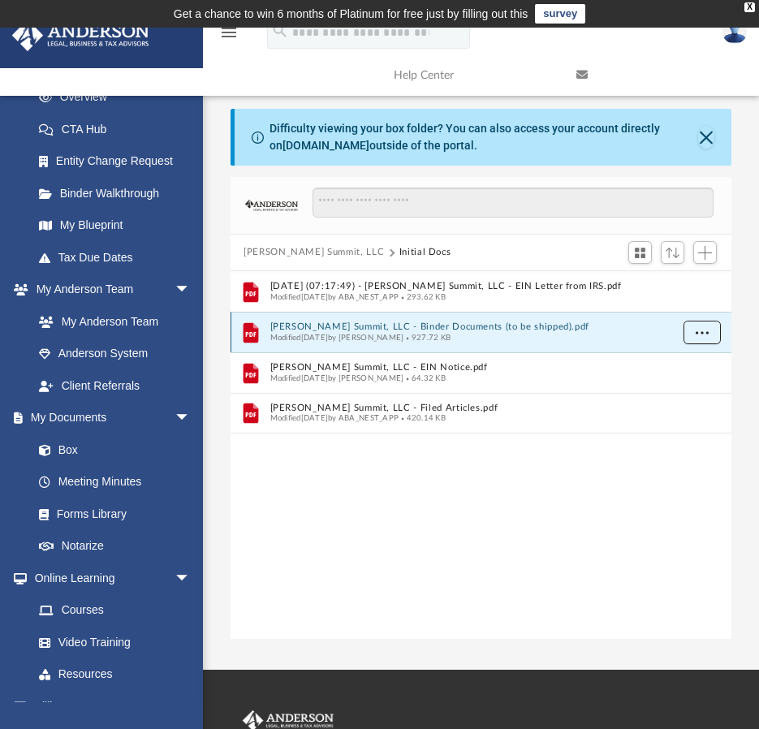
click at [698, 325] on button "More options" at bounding box center [701, 333] width 37 height 24
click at [682, 388] on li "Download" at bounding box center [687, 390] width 47 height 17
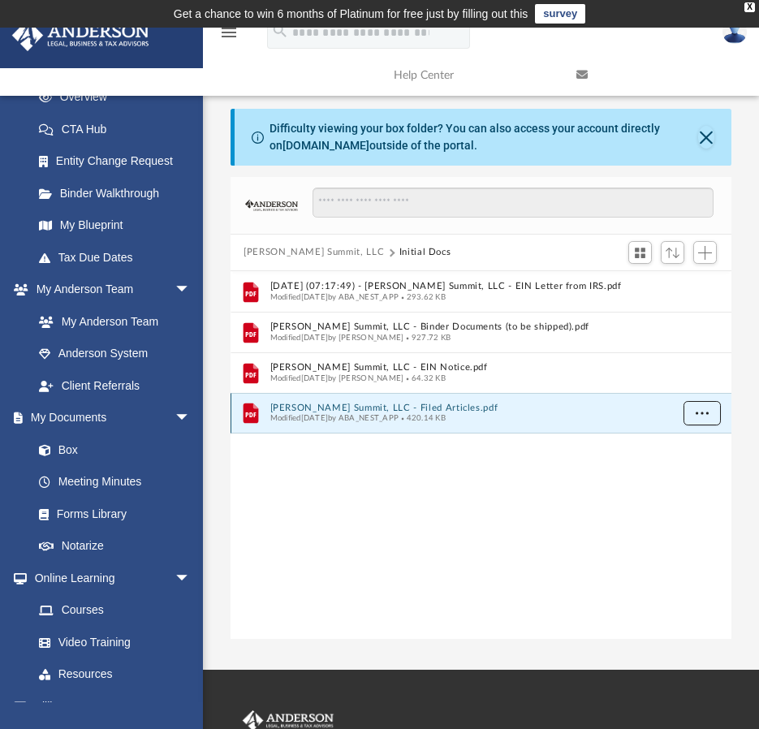
click at [709, 416] on button "More options" at bounding box center [701, 413] width 37 height 24
click at [691, 473] on li "Download" at bounding box center [687, 471] width 47 height 17
click at [131, 464] on link "Box" at bounding box center [119, 449] width 192 height 32
click at [116, 446] on link "Box" at bounding box center [119, 449] width 192 height 32
click at [82, 445] on link "Box" at bounding box center [119, 449] width 192 height 32
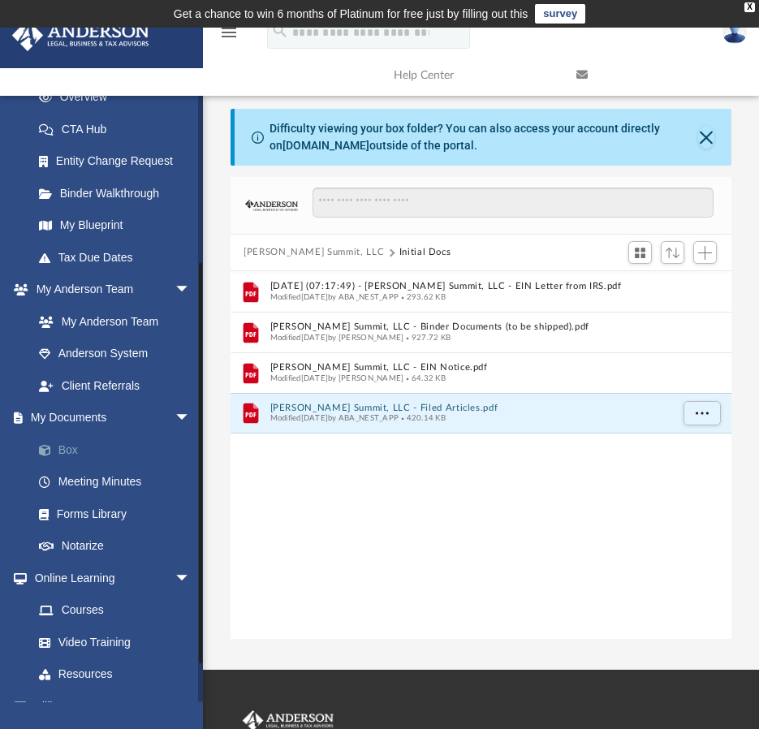
click at [82, 445] on link "Box" at bounding box center [119, 449] width 192 height 32
click at [71, 450] on link "Box" at bounding box center [119, 449] width 192 height 32
click at [702, 137] on button "Close" at bounding box center [706, 137] width 16 height 23
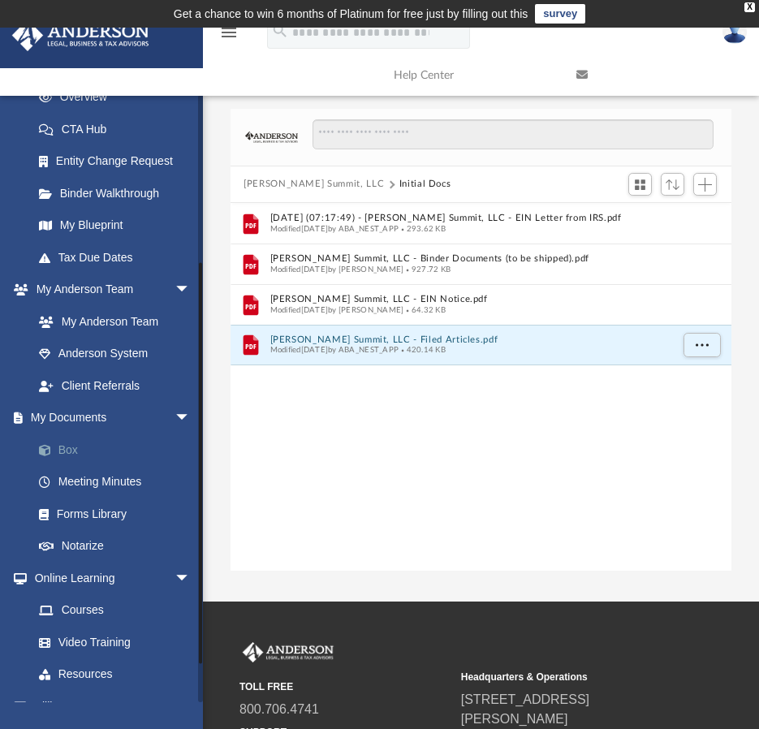
click at [71, 448] on link "Box" at bounding box center [119, 449] width 192 height 32
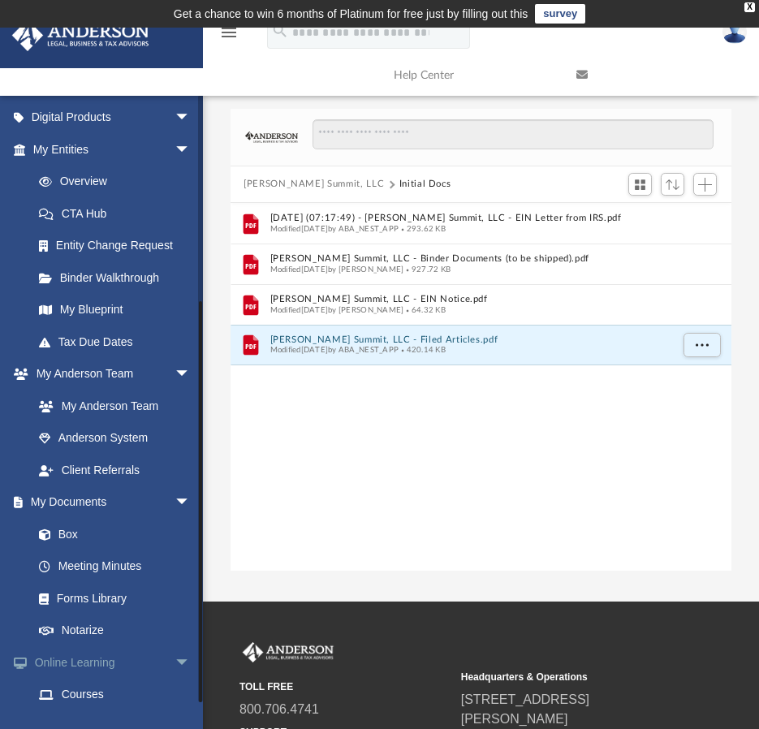
scroll to position [299, 0]
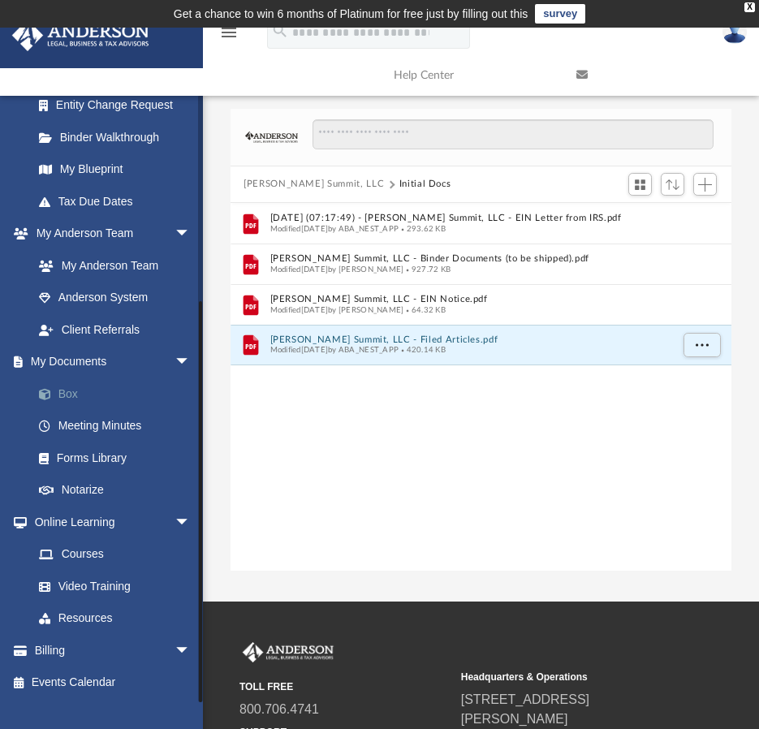
click at [54, 386] on link "Box" at bounding box center [119, 393] width 192 height 32
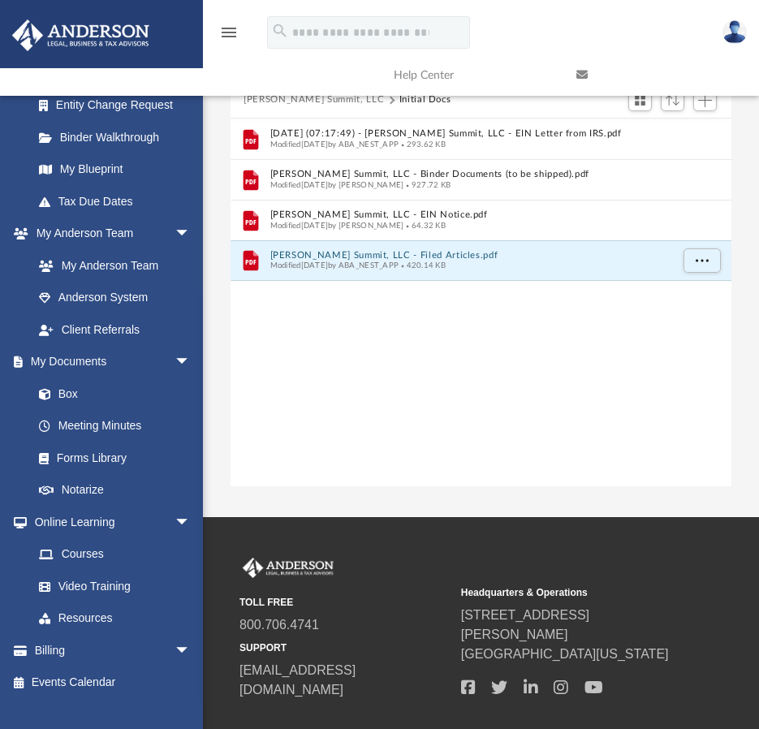
scroll to position [0, 0]
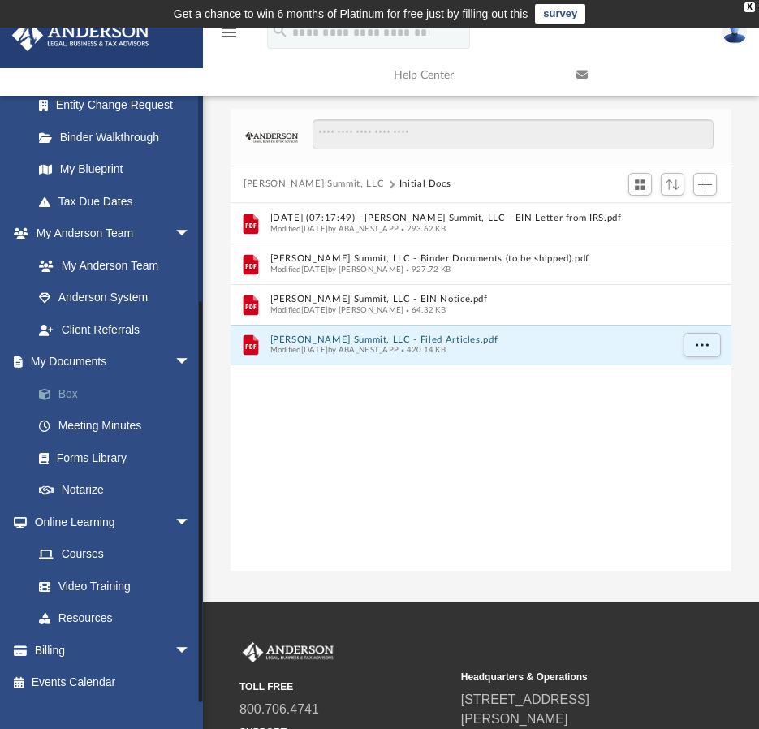
click at [64, 389] on link "Box" at bounding box center [119, 393] width 192 height 32
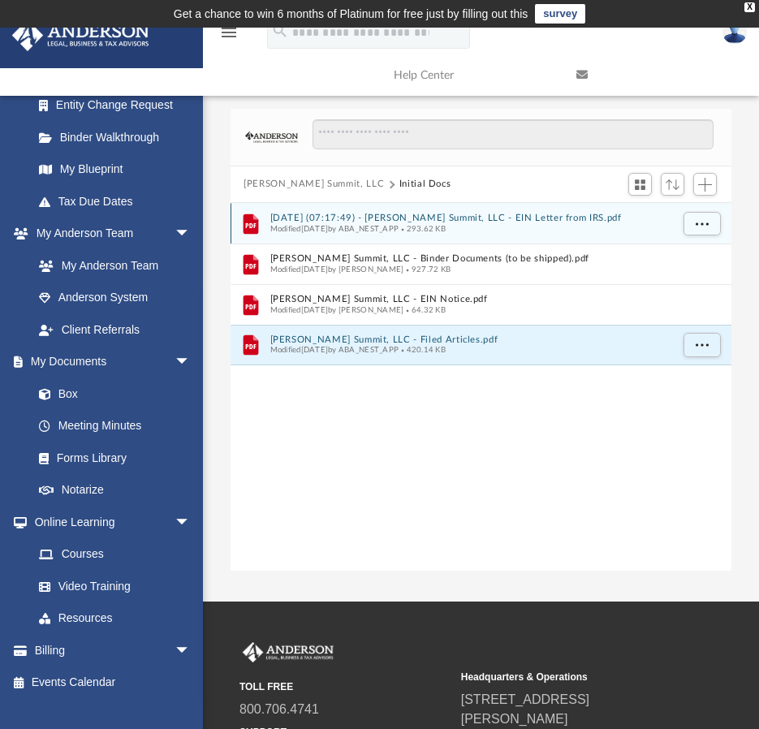
click at [553, 222] on button "2025.08.25 (07:17:49) - Greenleaf Summit, LLC - EIN Letter from IRS.pdf" at bounding box center [470, 218] width 400 height 11
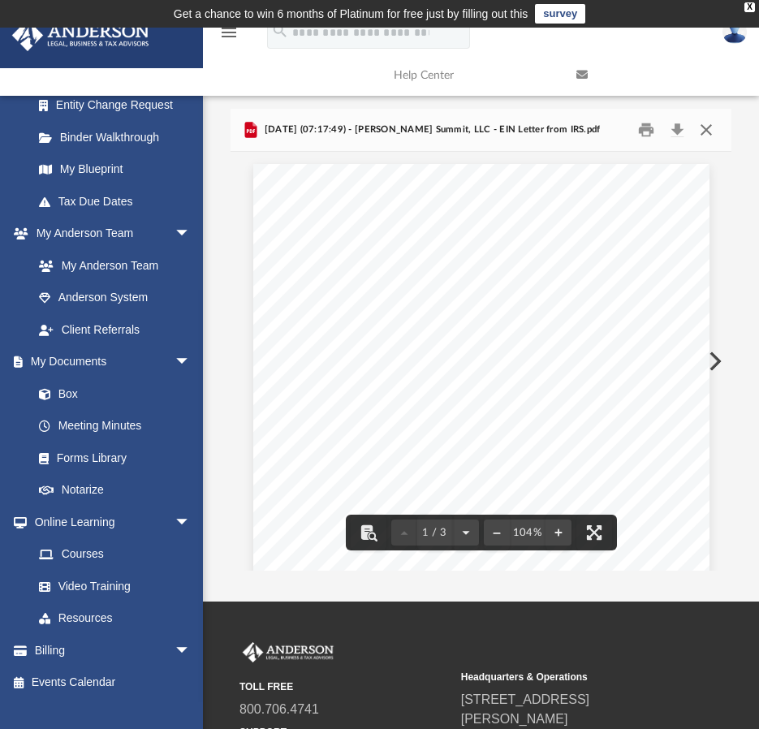
click at [704, 131] on button "Close" at bounding box center [705, 130] width 29 height 25
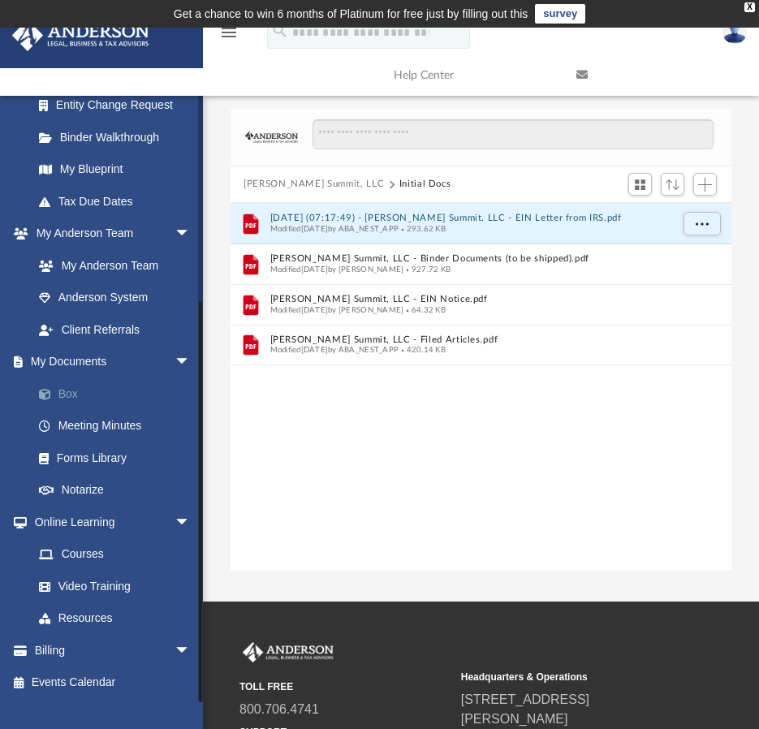
click at [63, 385] on link "Box" at bounding box center [119, 393] width 192 height 32
click at [745, 3] on div "X" at bounding box center [749, 7] width 11 height 10
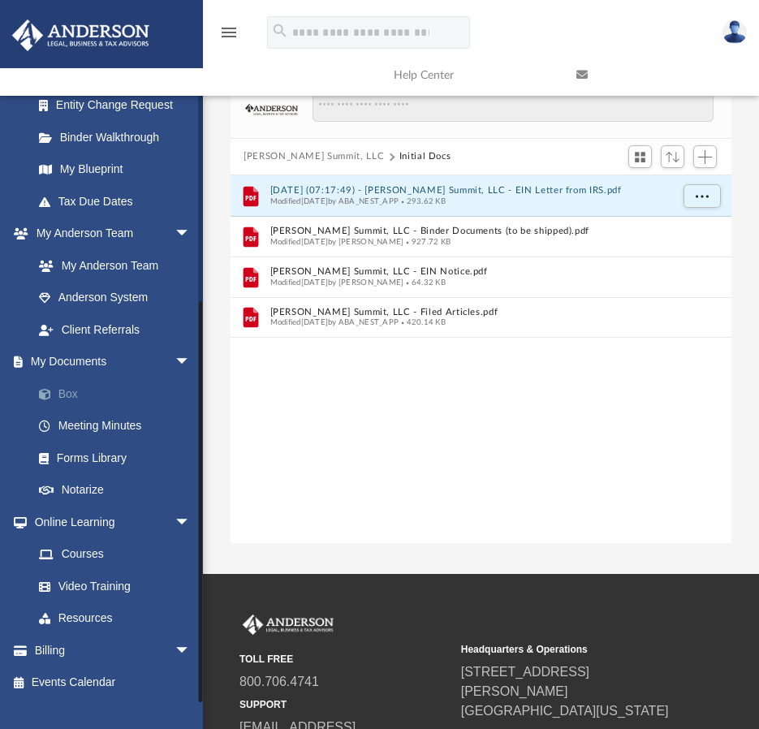
click at [102, 399] on link "Box" at bounding box center [119, 393] width 192 height 32
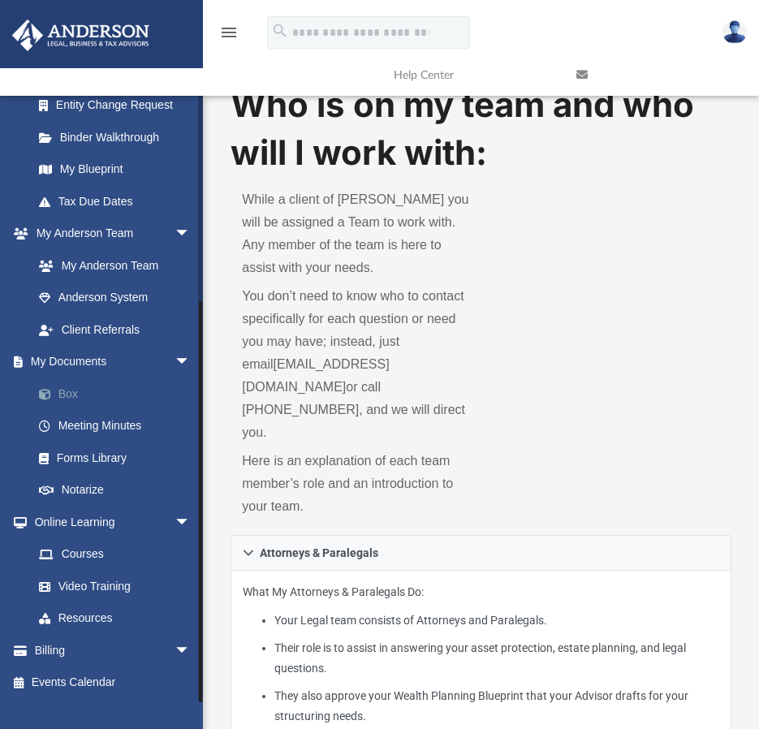
click at [118, 397] on link "Box" at bounding box center [119, 393] width 192 height 32
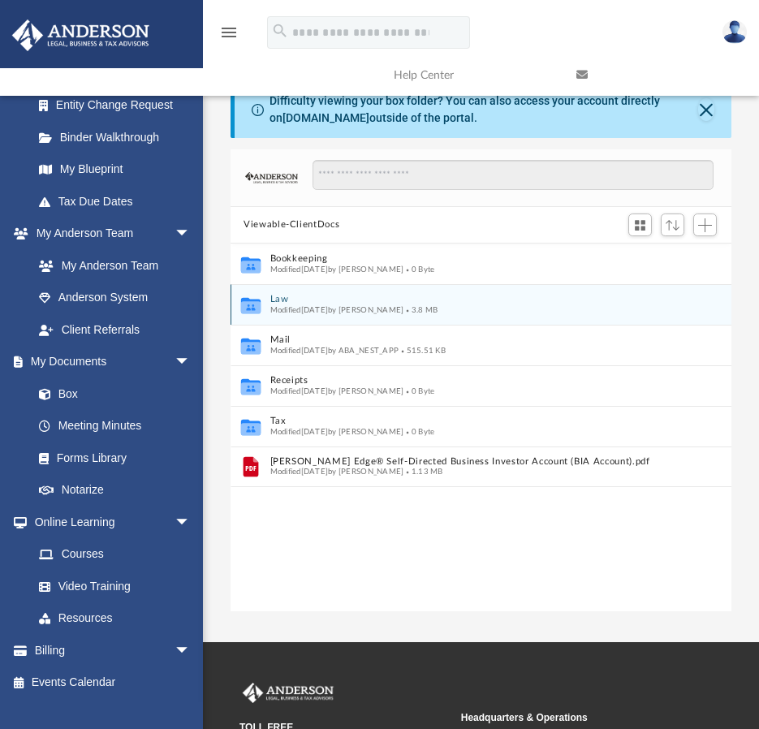
scroll to position [357, 488]
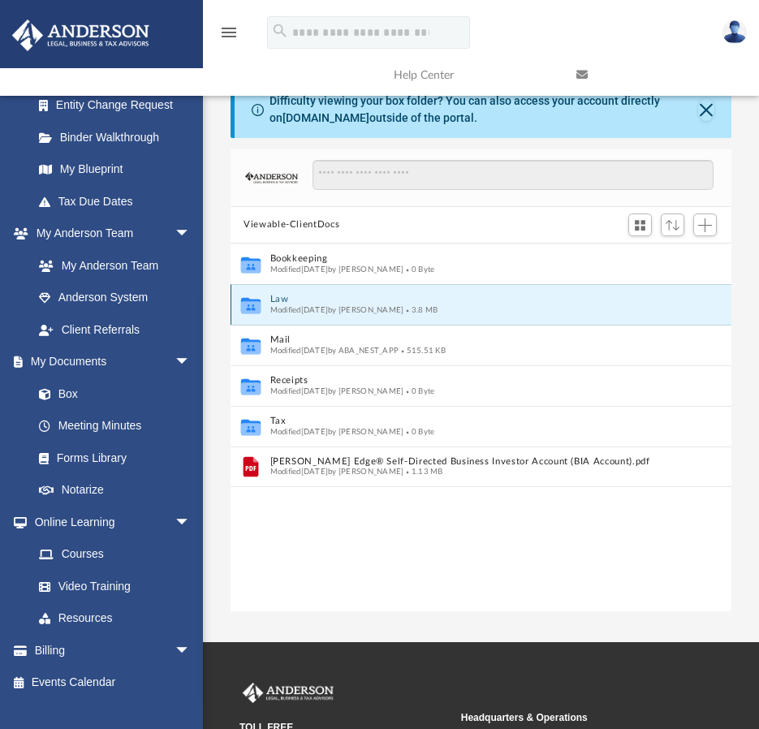
click at [299, 299] on button "Law" at bounding box center [470, 299] width 400 height 11
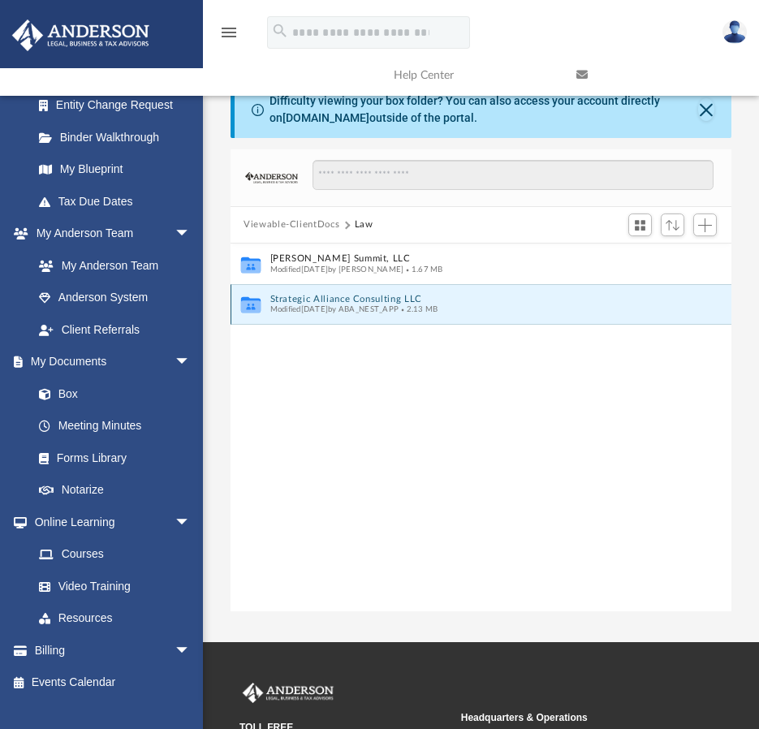
click at [313, 301] on button "Strategic Alliance Consulting LLC" at bounding box center [470, 299] width 400 height 11
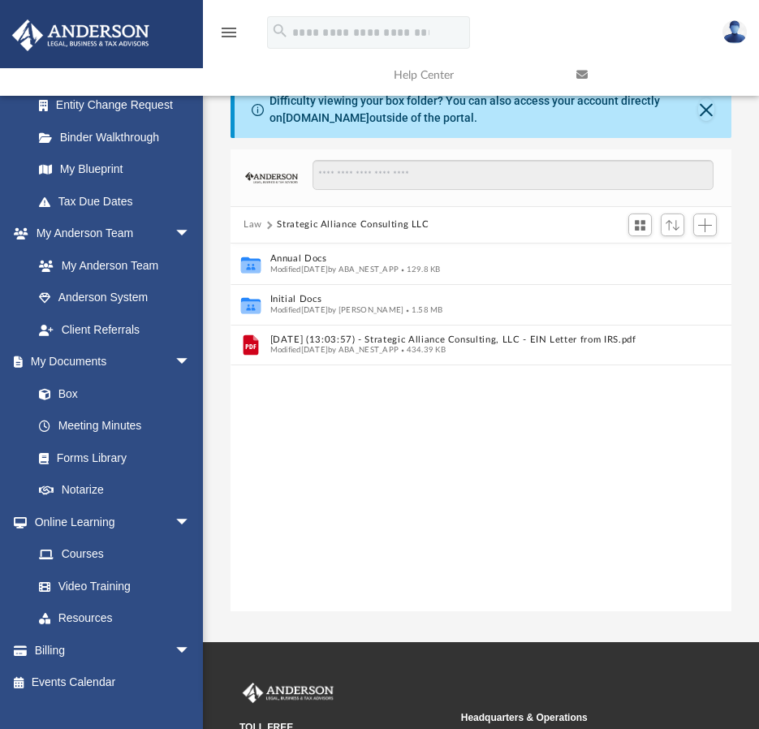
click at [524, 441] on div "Collaborated Folder Annual Docs Modified Tue Aug 12 2025 by ABA_NEST_APP 129.8 …" at bounding box center [480, 427] width 501 height 368
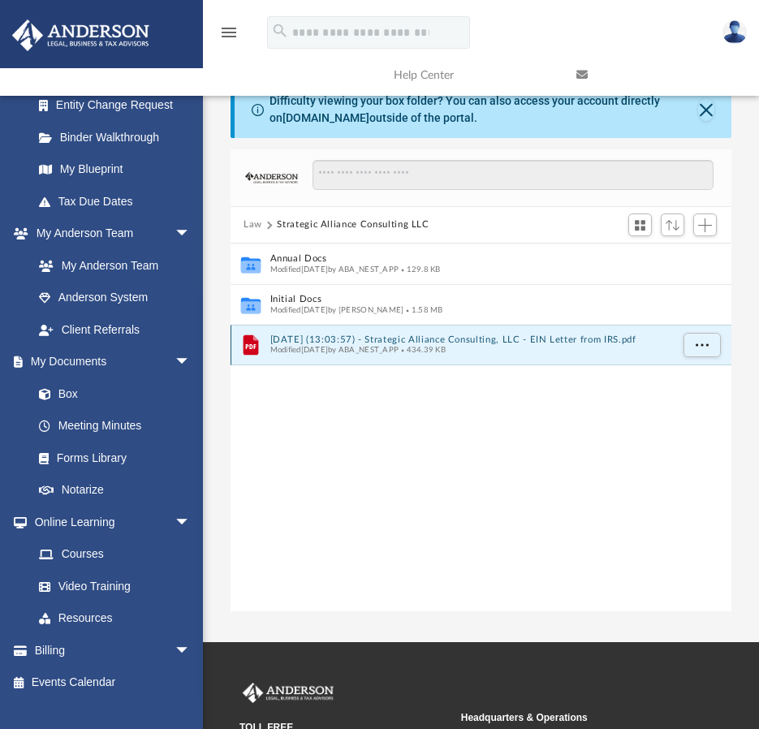
click at [650, 339] on button "2025.08.25 (13:03:57) - Strategic Alliance Consulting, LLC - EIN Letter from IR…" at bounding box center [470, 339] width 400 height 11
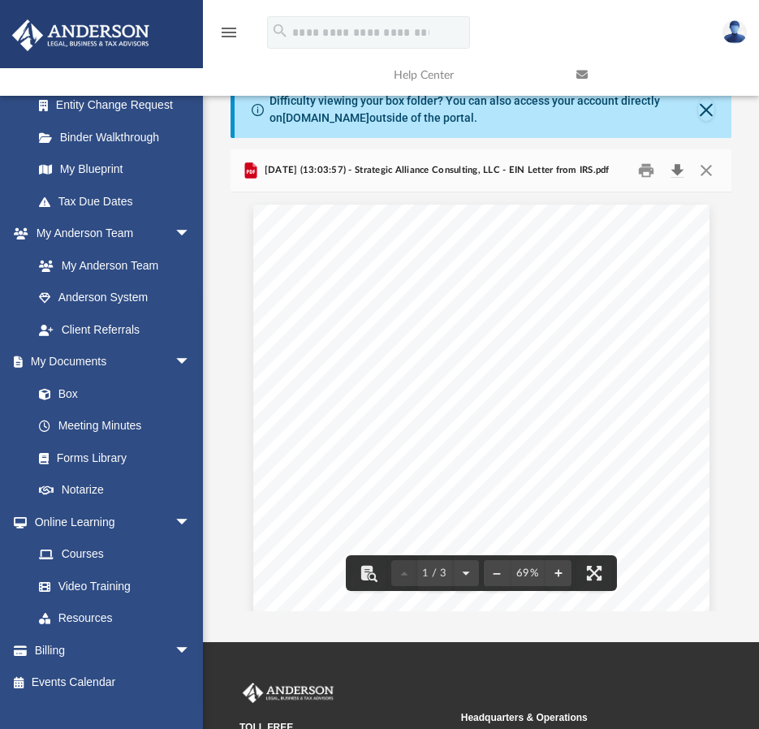
click at [682, 170] on button "Download" at bounding box center [676, 170] width 29 height 25
click at [448, 305] on div "Page 1" at bounding box center [481, 497] width 456 height 585
click at [375, 329] on div "Page 1" at bounding box center [481, 497] width 456 height 585
click at [559, 294] on div "Page 1" at bounding box center [481, 497] width 456 height 585
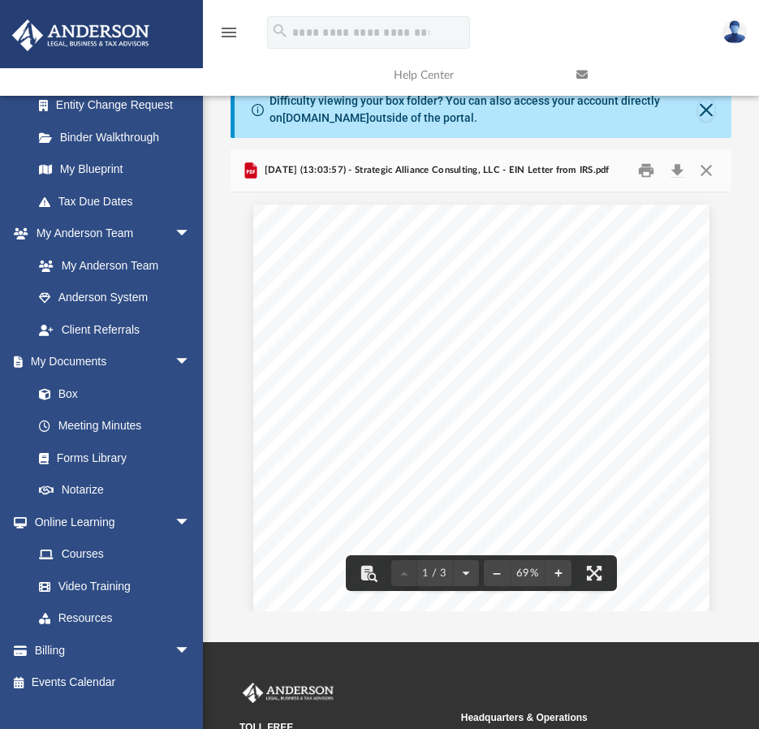
drag, startPoint x: 539, startPoint y: 264, endPoint x: 393, endPoint y: 363, distance: 176.5
drag, startPoint x: 393, startPoint y: 363, endPoint x: 396, endPoint y: 334, distance: 28.6
drag, startPoint x: 396, startPoint y: 334, endPoint x: 378, endPoint y: 347, distance: 21.6
click at [378, 347] on div "Page 1" at bounding box center [481, 497] width 456 height 585
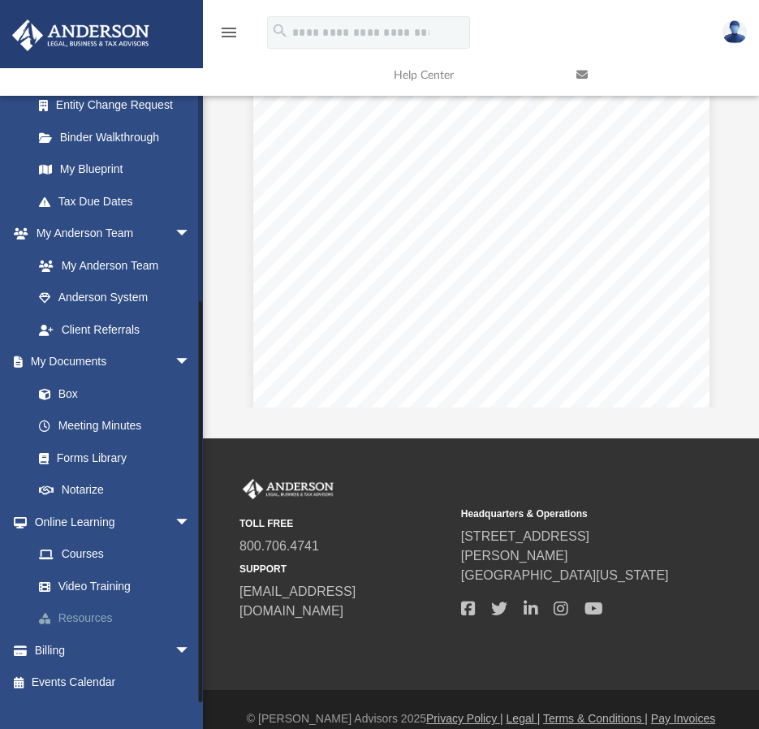
scroll to position [225, 0]
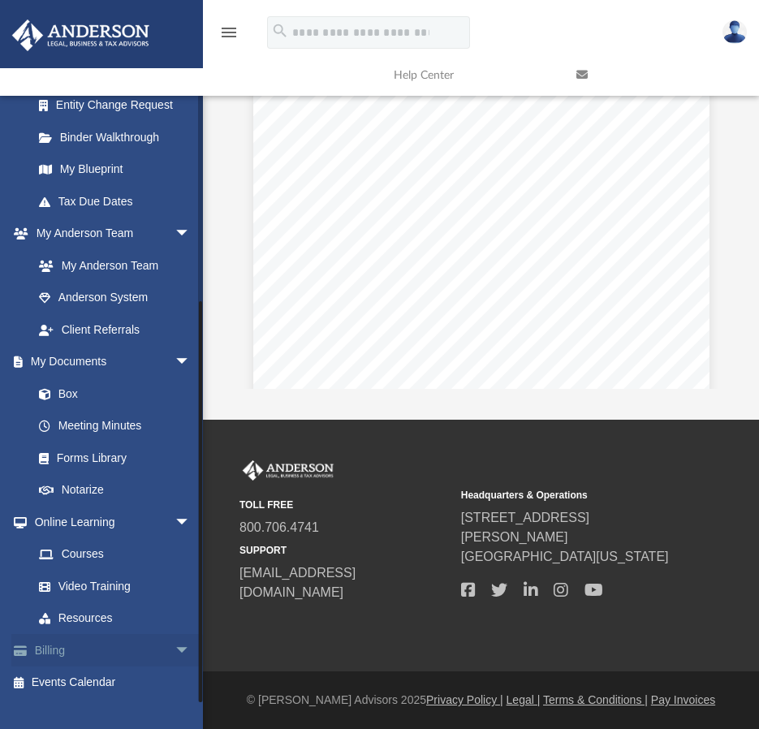
click at [66, 653] on link "Billing arrow_drop_down" at bounding box center [113, 650] width 204 height 32
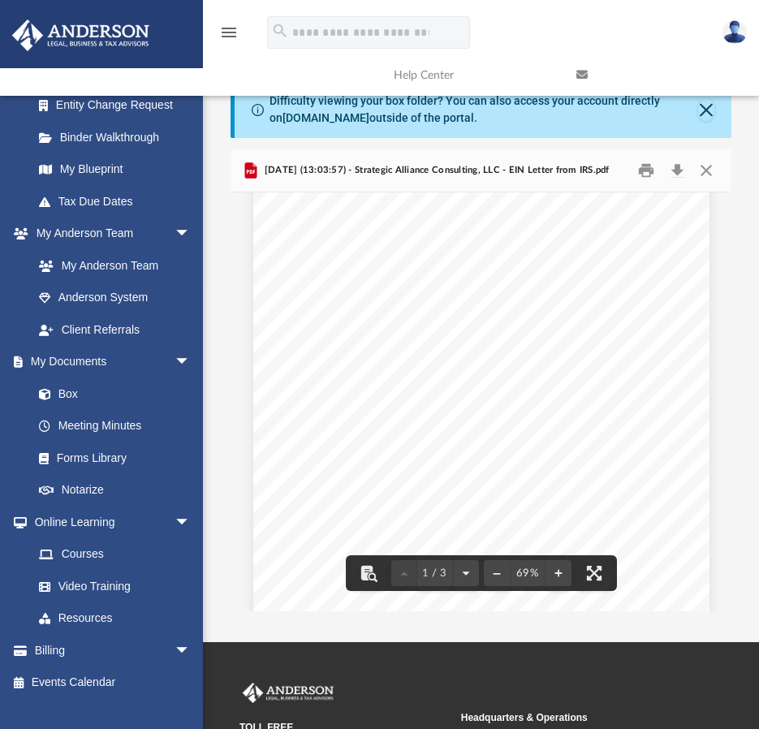
scroll to position [325, 0]
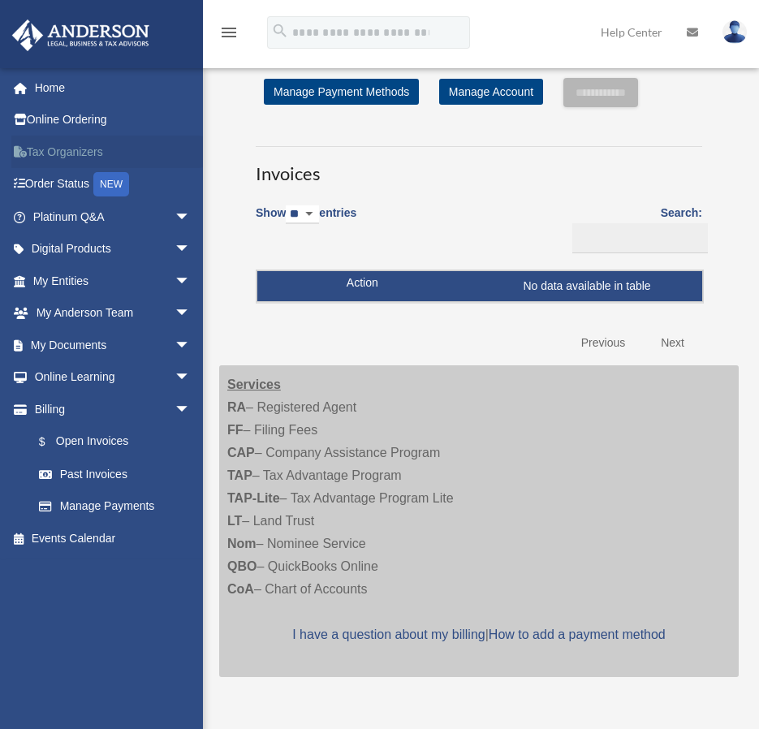
click at [88, 145] on link "Tax Organizers" at bounding box center [113, 152] width 204 height 32
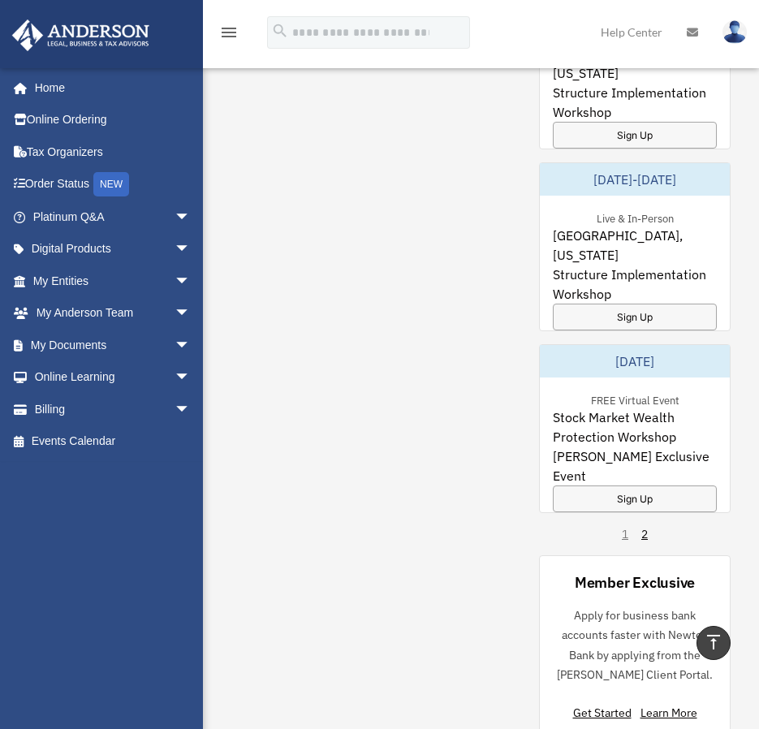
scroll to position [1380, 0]
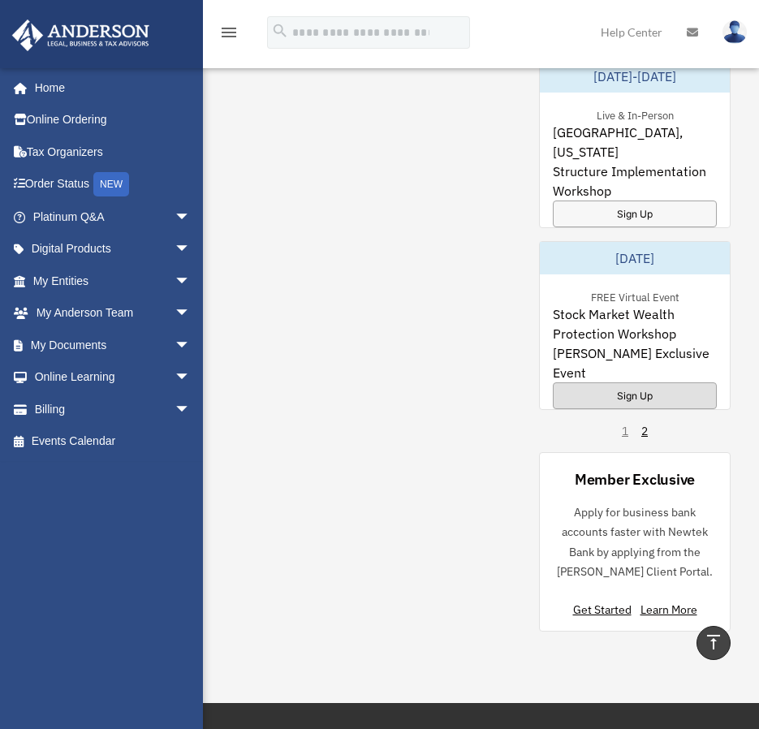
click at [648, 382] on div "Sign Up" at bounding box center [635, 395] width 164 height 27
